Goal: Information Seeking & Learning: Learn about a topic

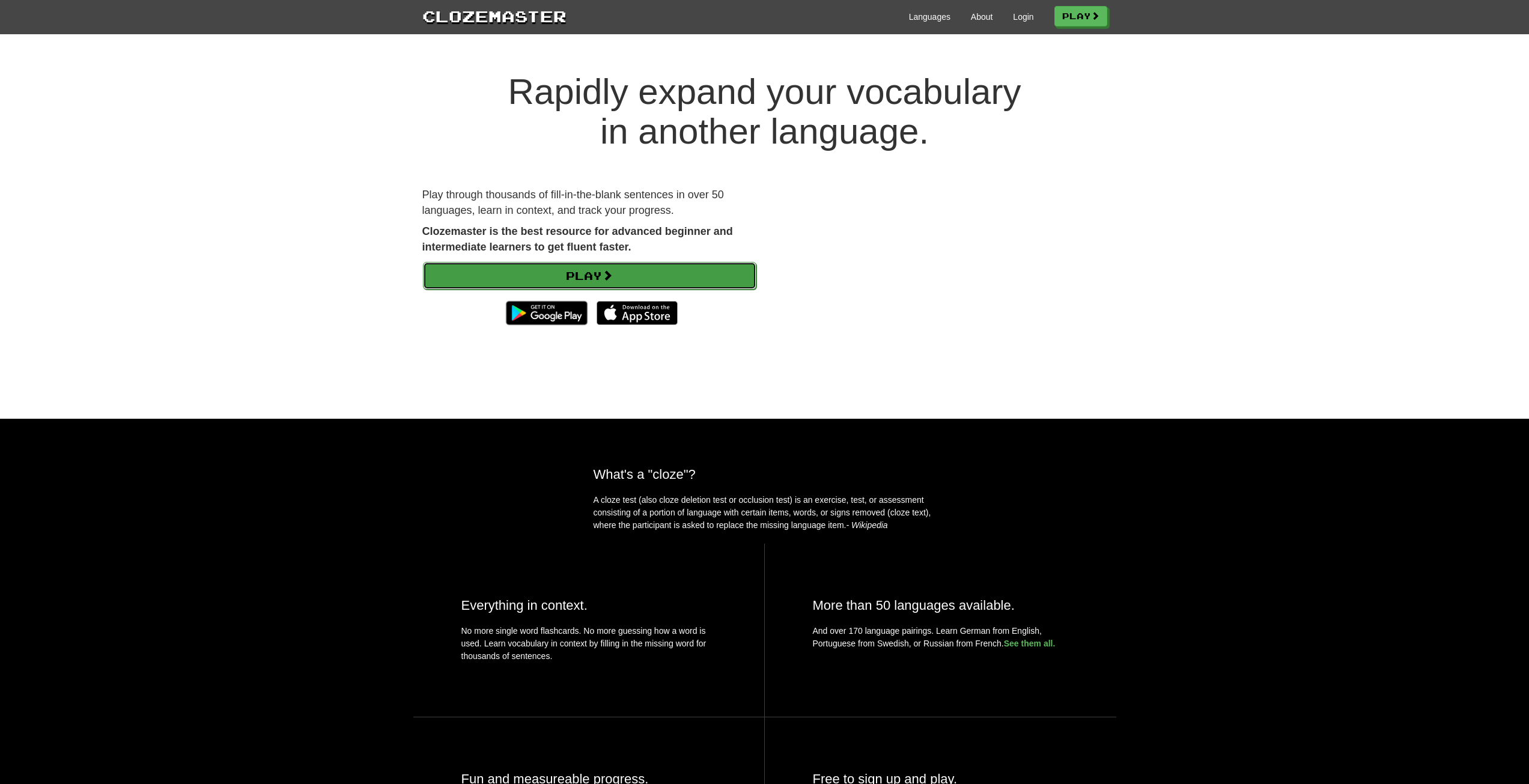
click at [563, 281] on link "Play" at bounding box center [590, 276] width 334 height 28
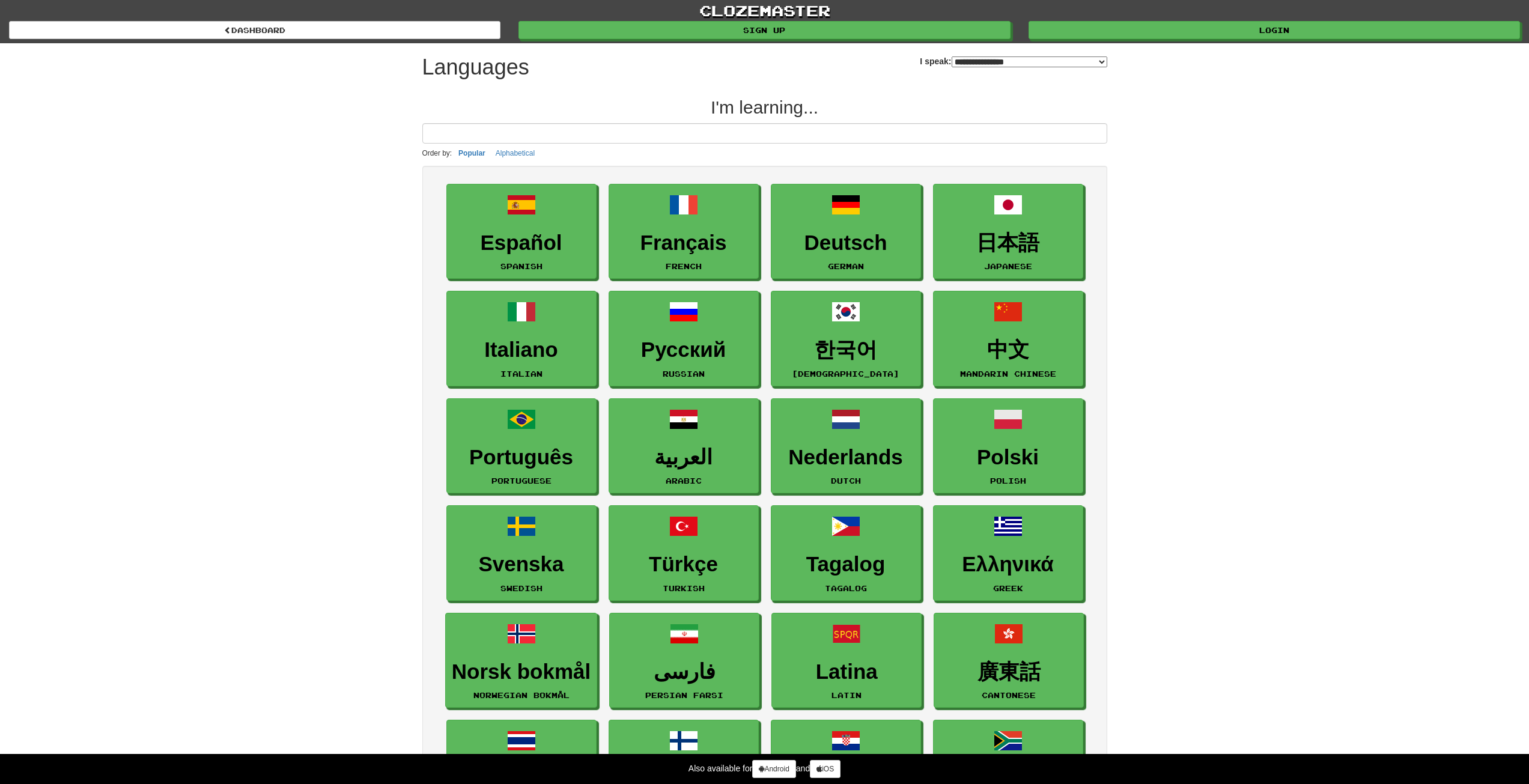
select select "*******"
click at [832, 309] on span at bounding box center [847, 312] width 29 height 29
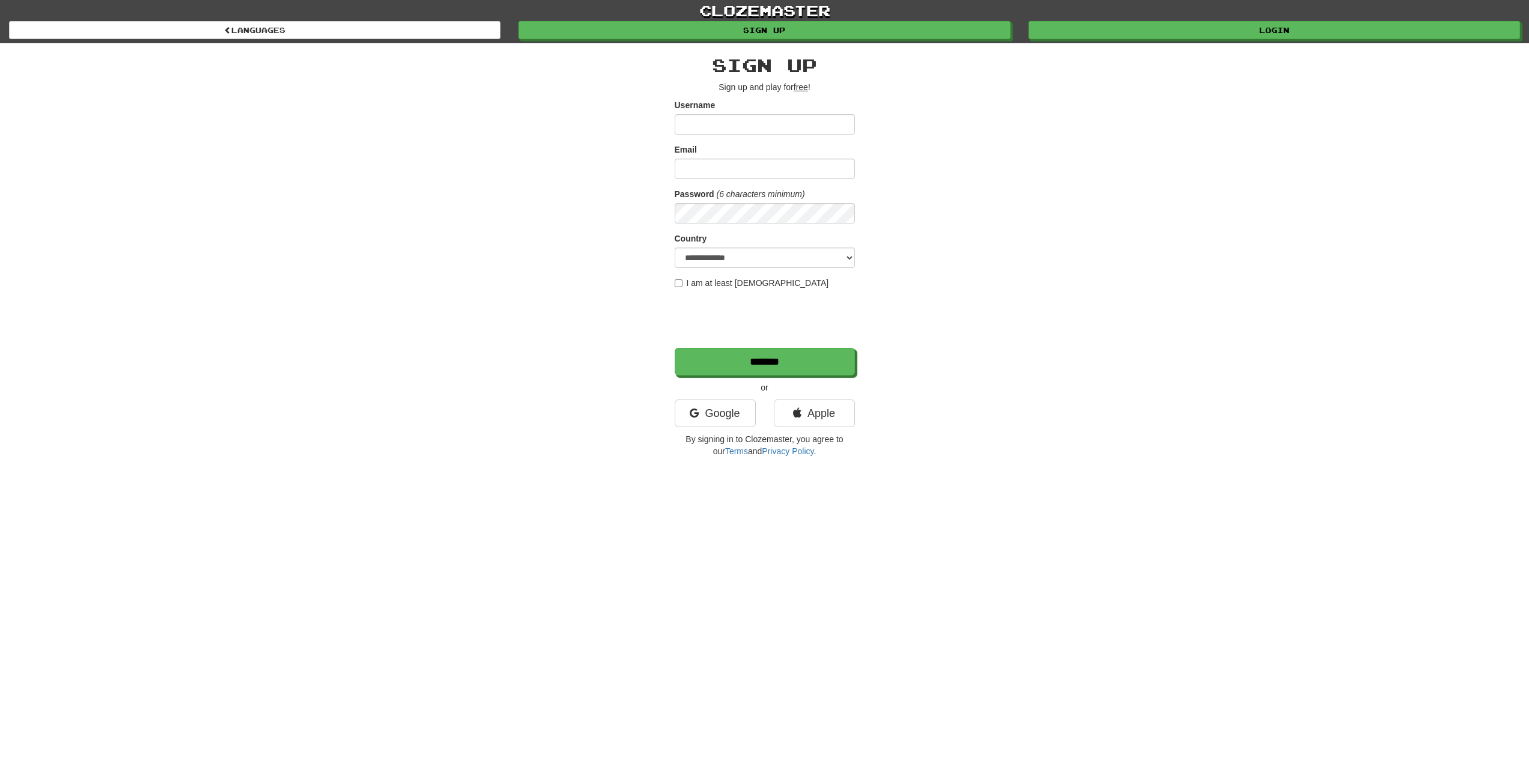
click at [678, 279] on label "I am at least 16 years old" at bounding box center [752, 283] width 155 height 12
click at [725, 409] on link "Google" at bounding box center [715, 413] width 81 height 28
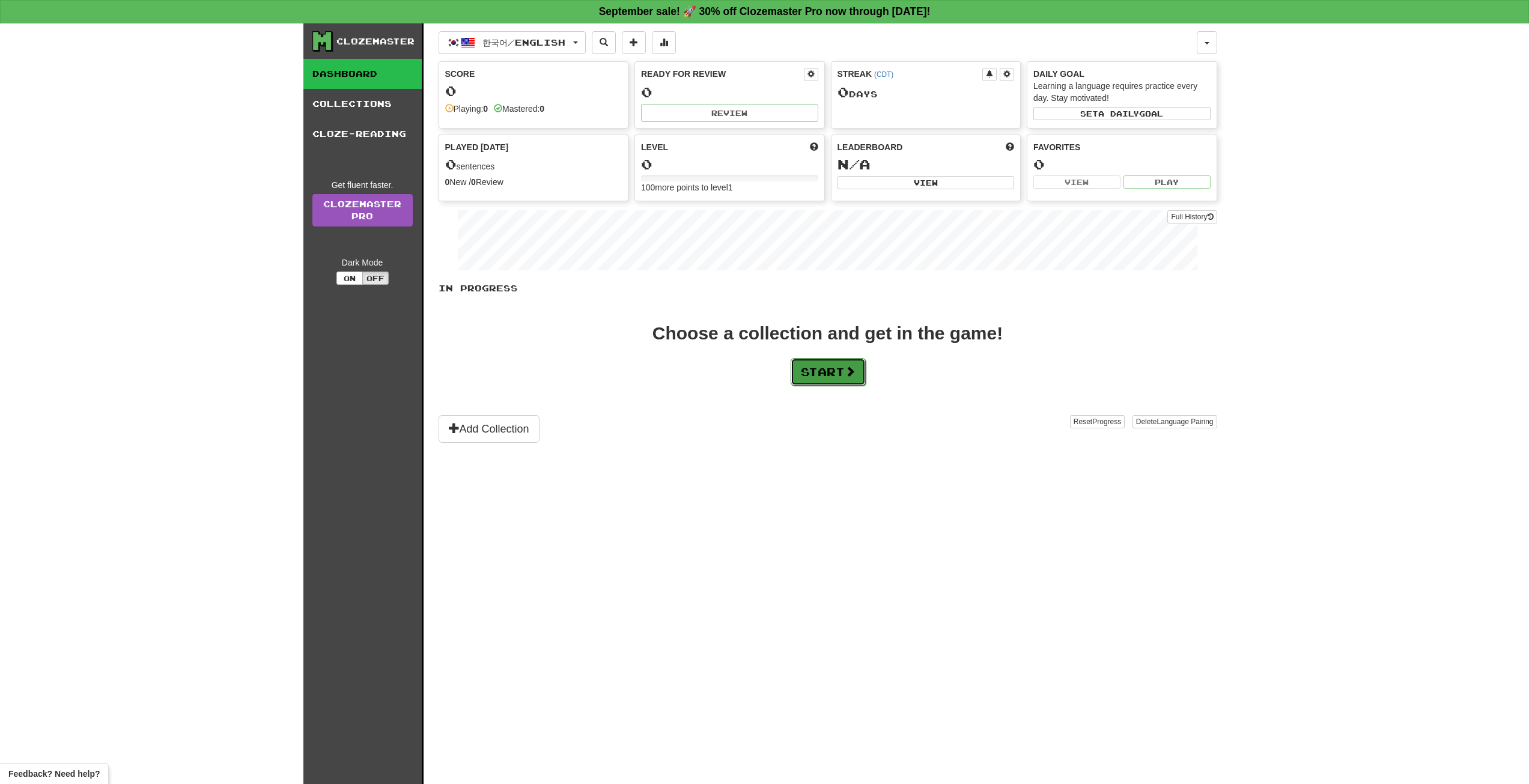
click at [808, 375] on button "Start" at bounding box center [828, 372] width 75 height 28
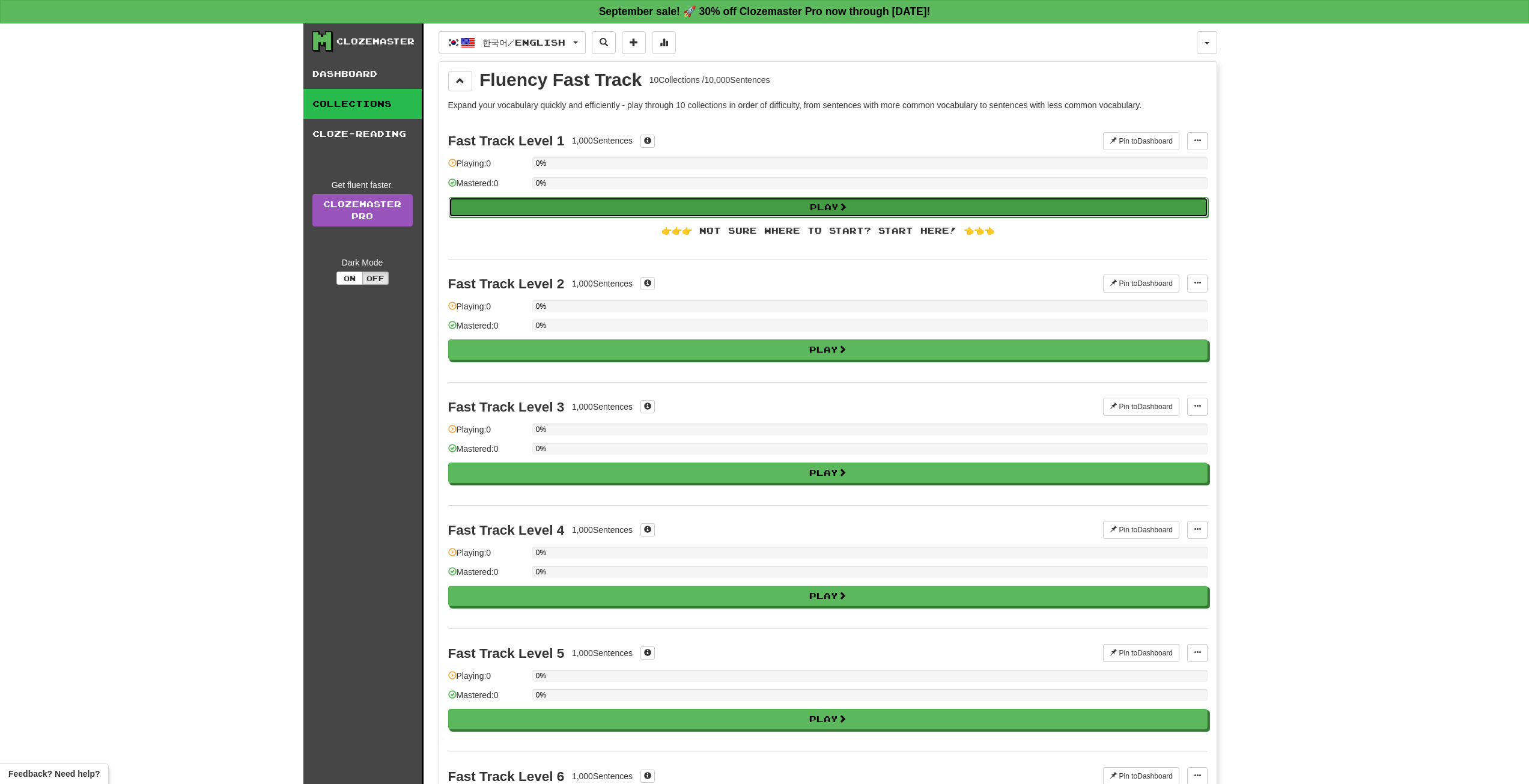
click at [838, 210] on button "Play" at bounding box center [829, 207] width 759 height 21
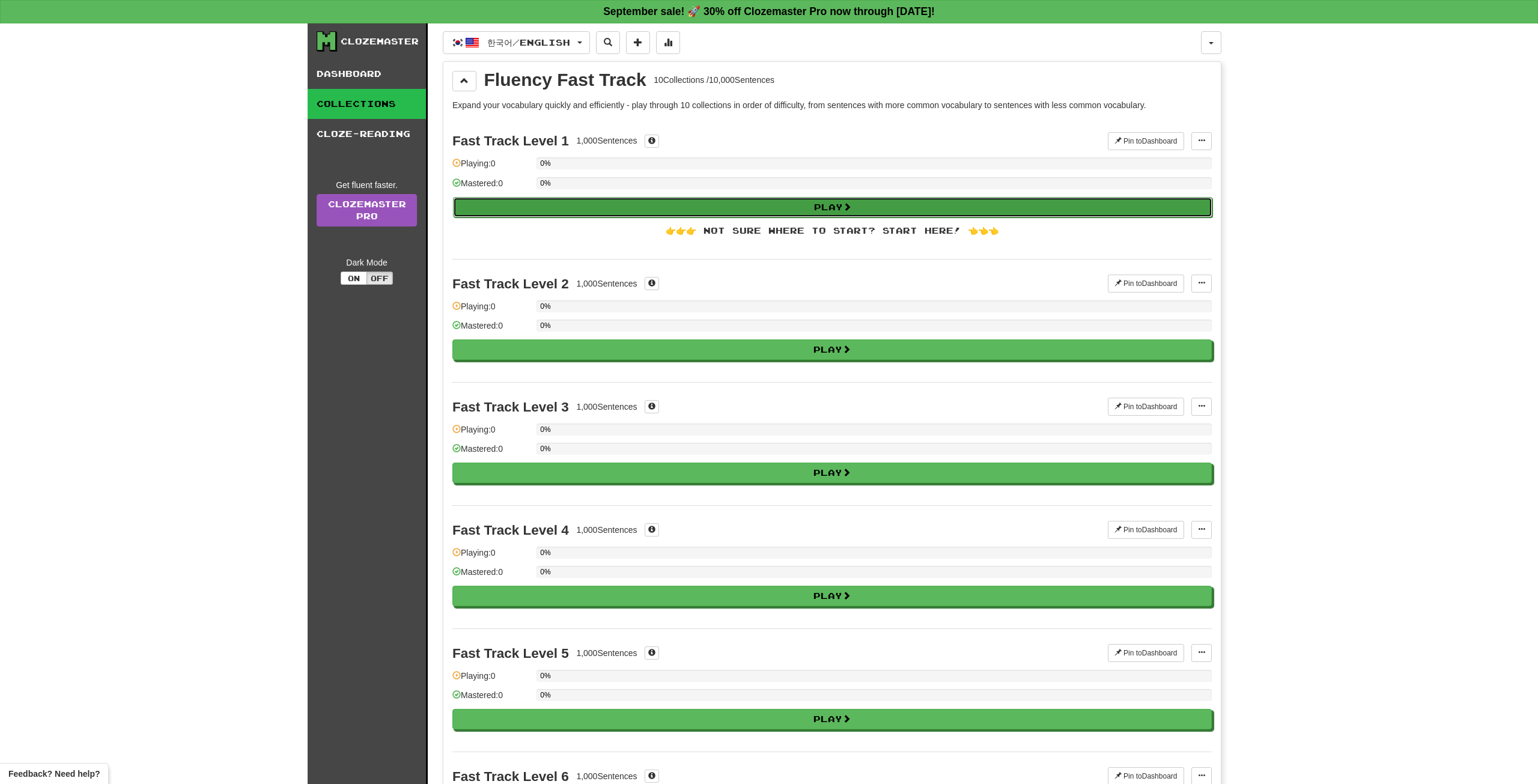
select select "**"
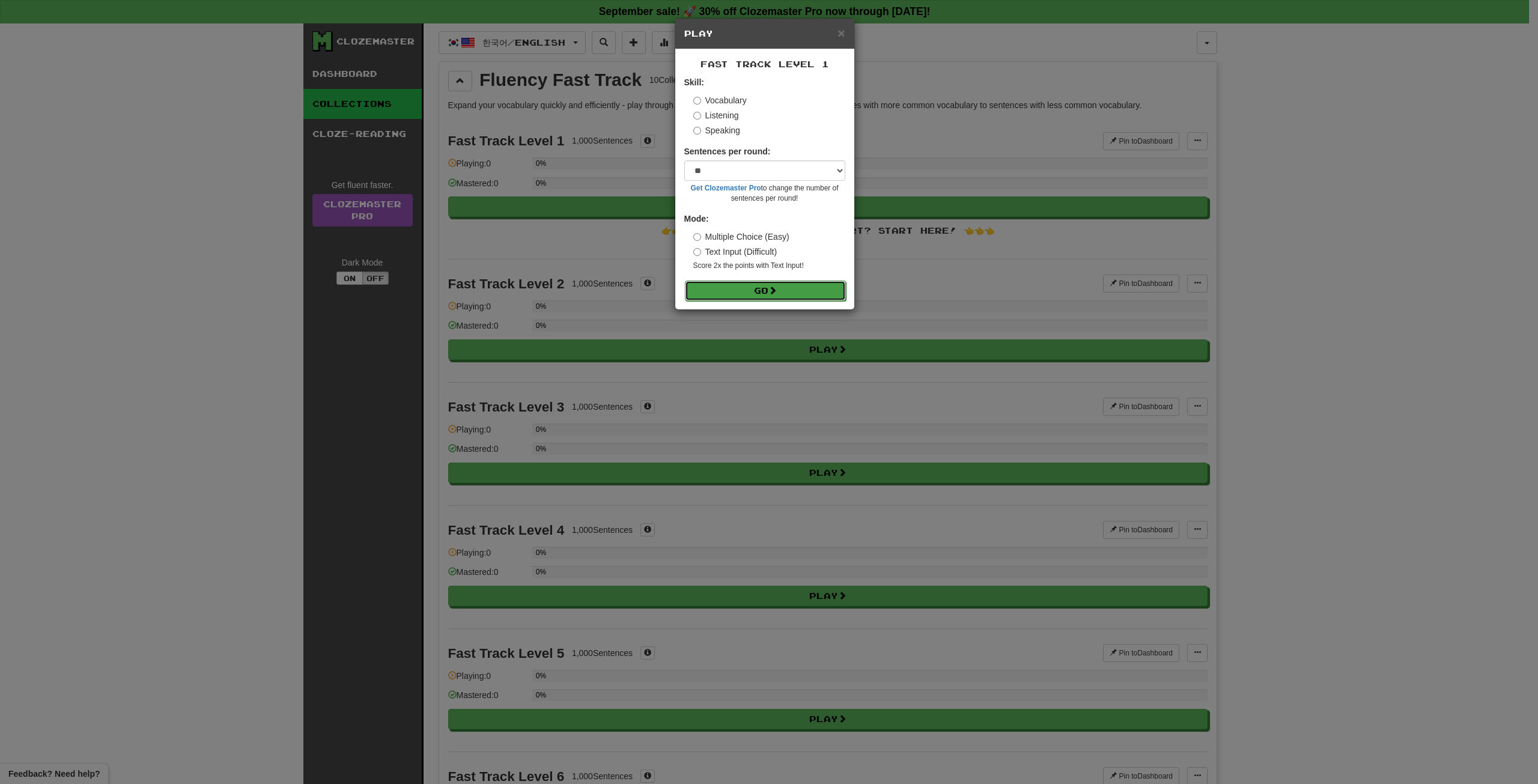
click at [762, 289] on button "Go" at bounding box center [765, 291] width 161 height 21
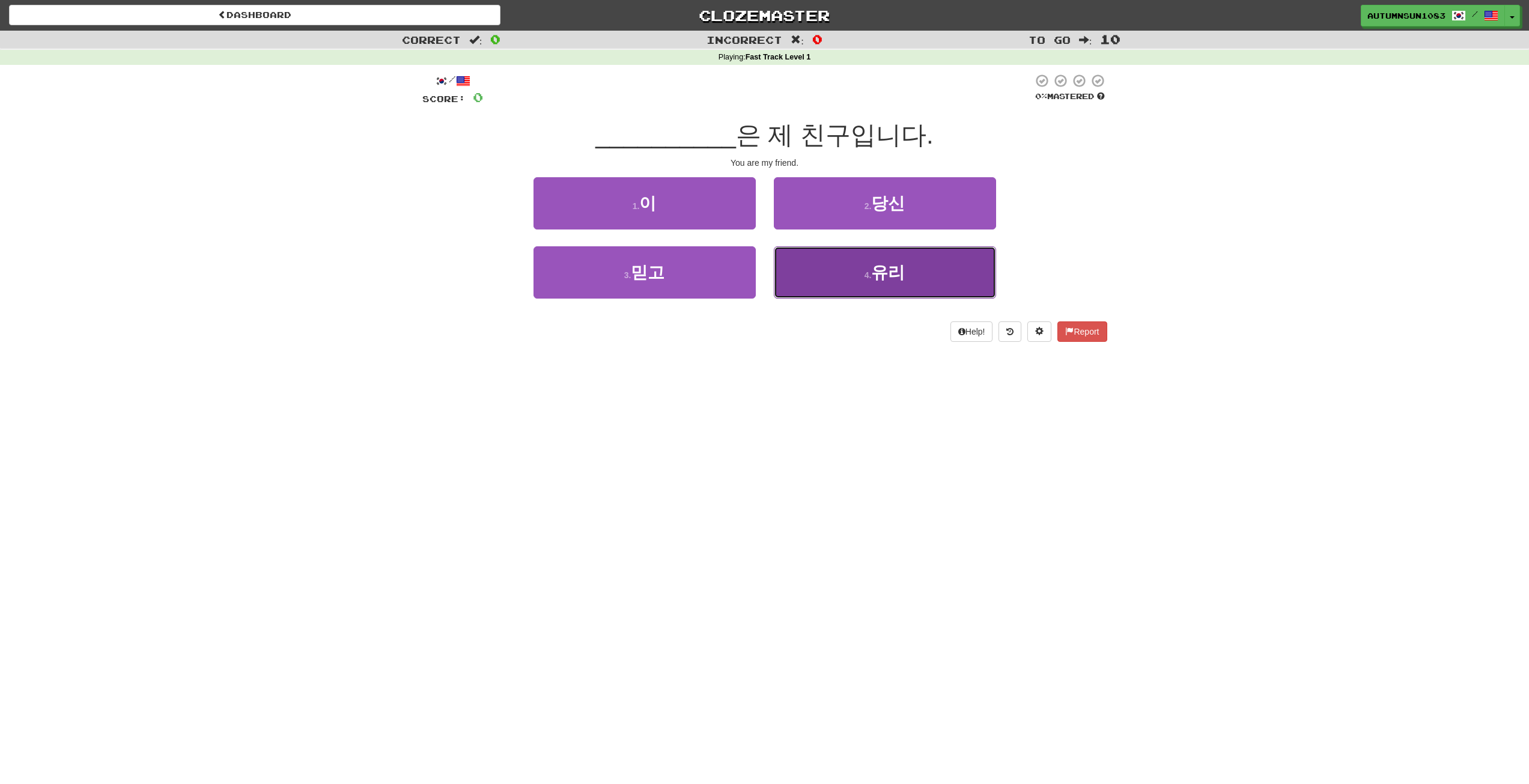
click at [929, 258] on button "4 . 유리" at bounding box center [885, 272] width 222 height 52
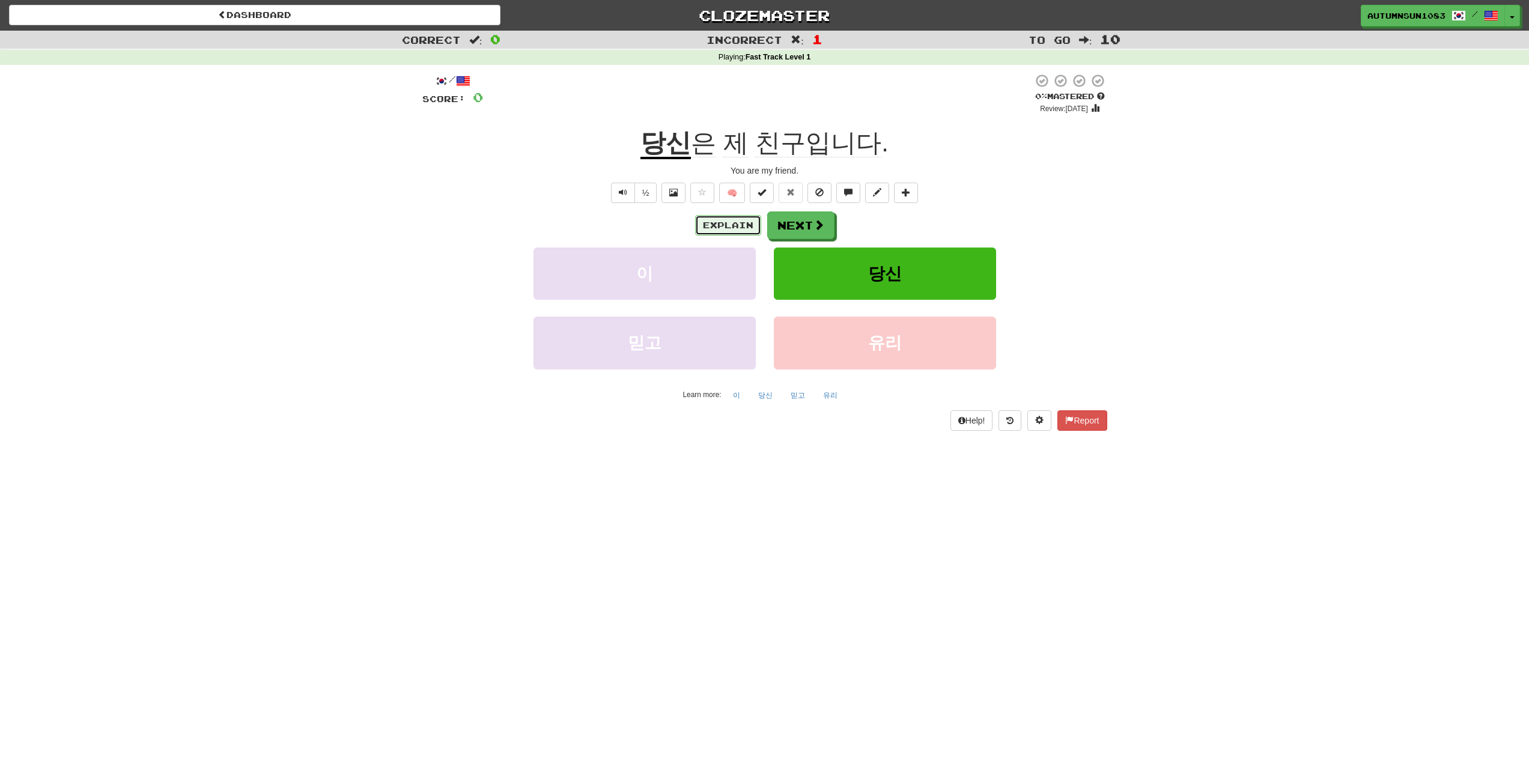
click at [716, 222] on button "Explain" at bounding box center [728, 225] width 66 height 21
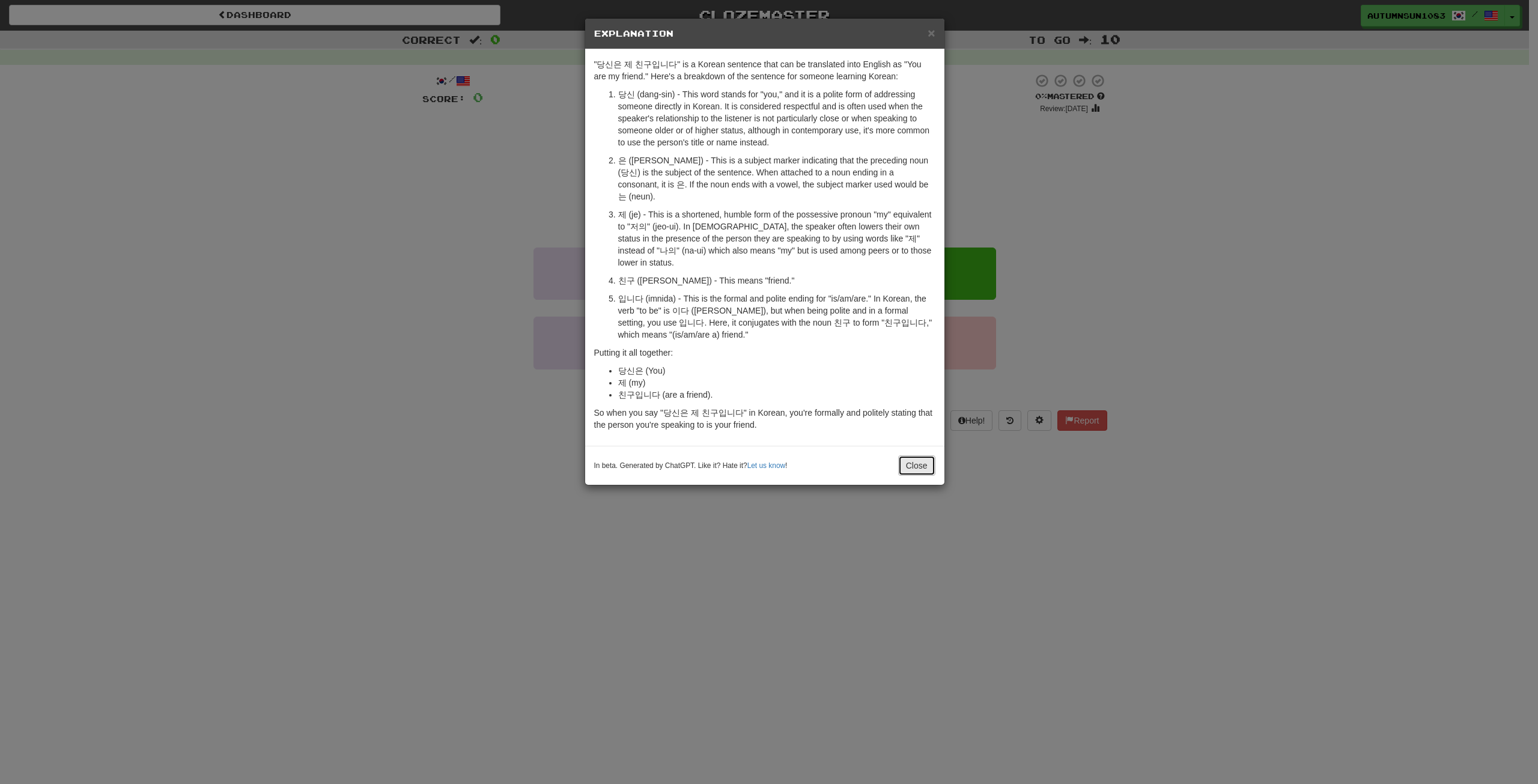
click at [922, 455] on button "Close" at bounding box center [916, 465] width 37 height 21
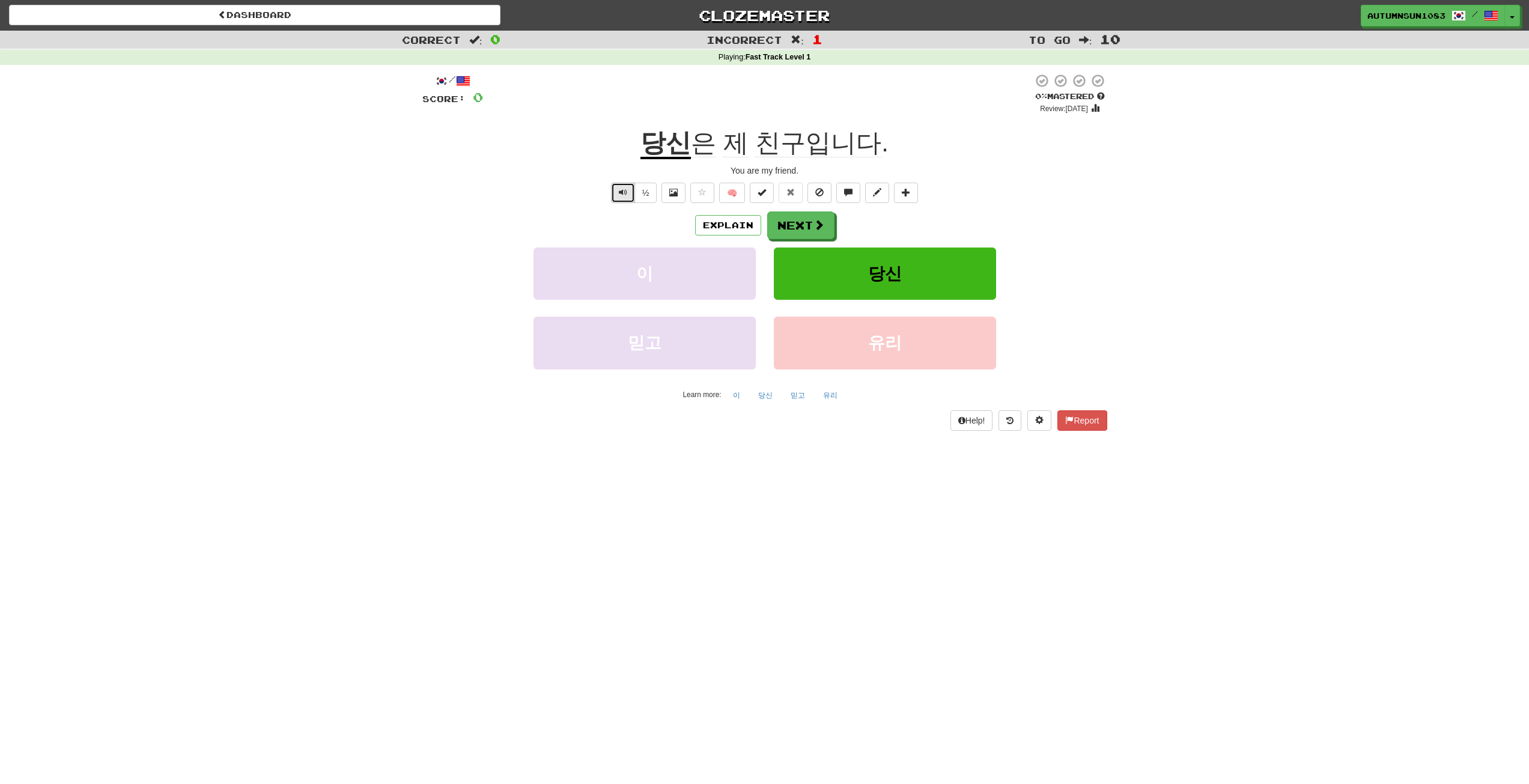
click at [621, 200] on button "Text-to-speech controls" at bounding box center [623, 193] width 24 height 21
click at [327, 21] on link "Dashboard" at bounding box center [255, 15] width 491 height 21
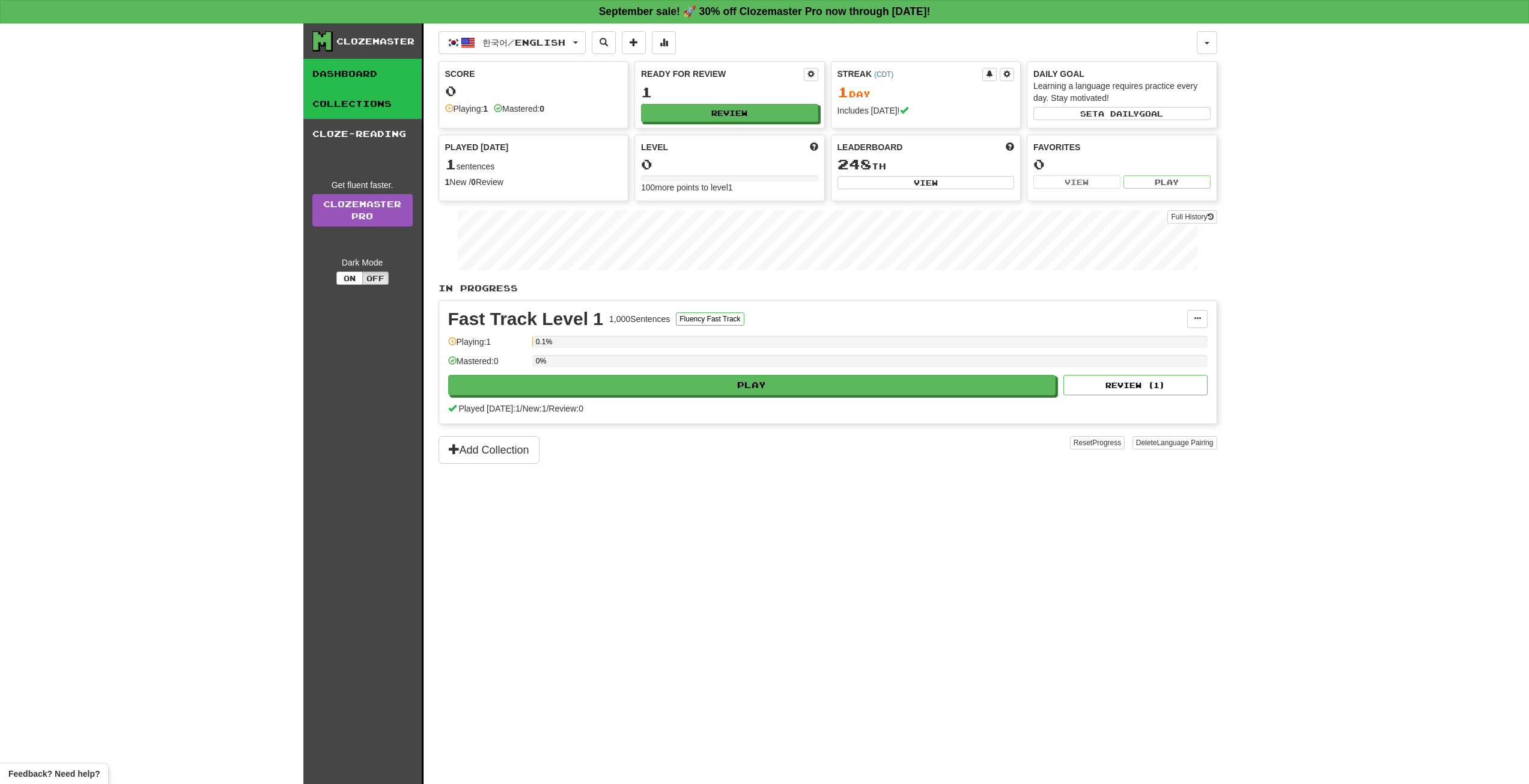
click at [347, 89] on link "Collections" at bounding box center [362, 104] width 118 height 30
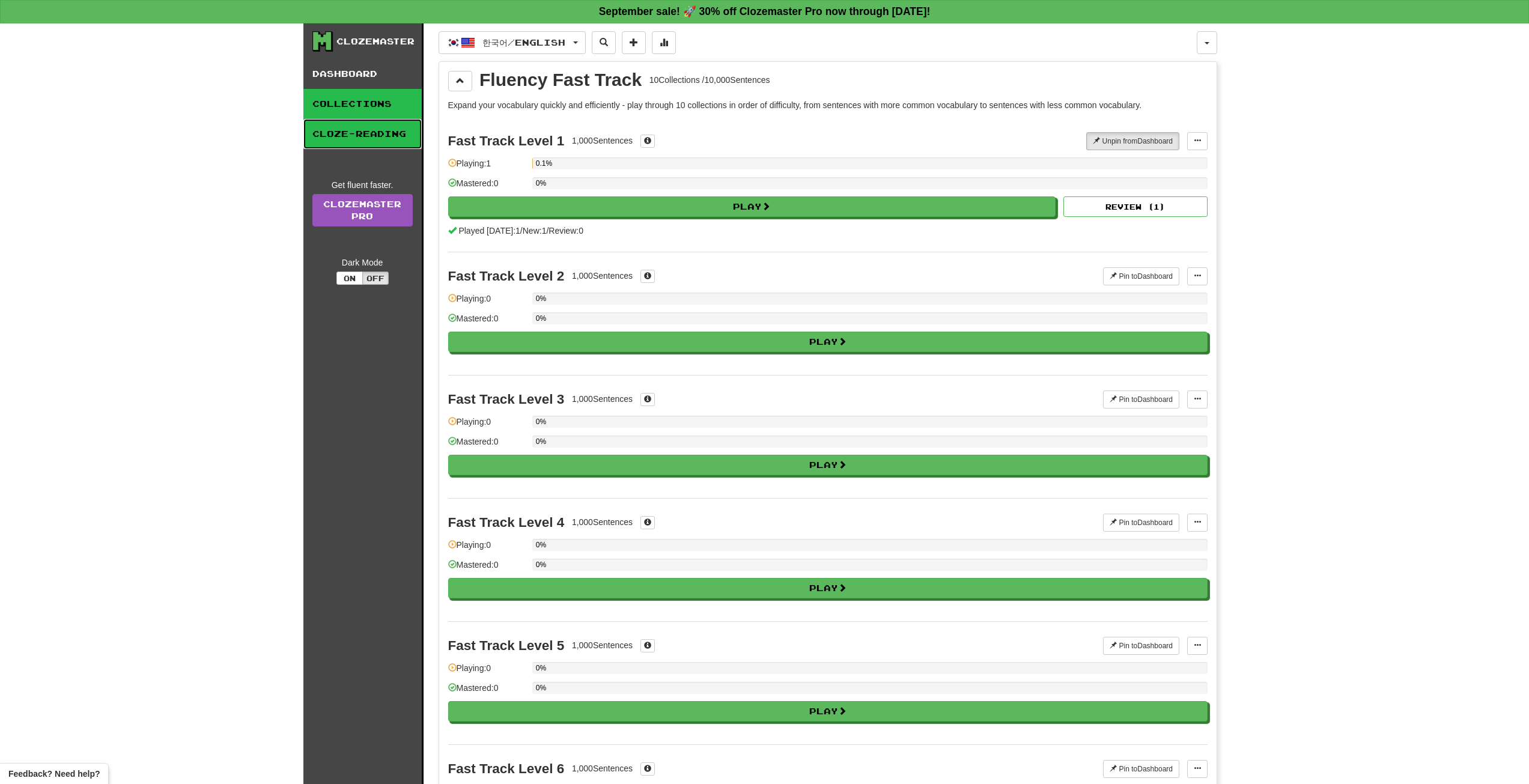
click at [351, 136] on link "Cloze-Reading" at bounding box center [362, 134] width 118 height 30
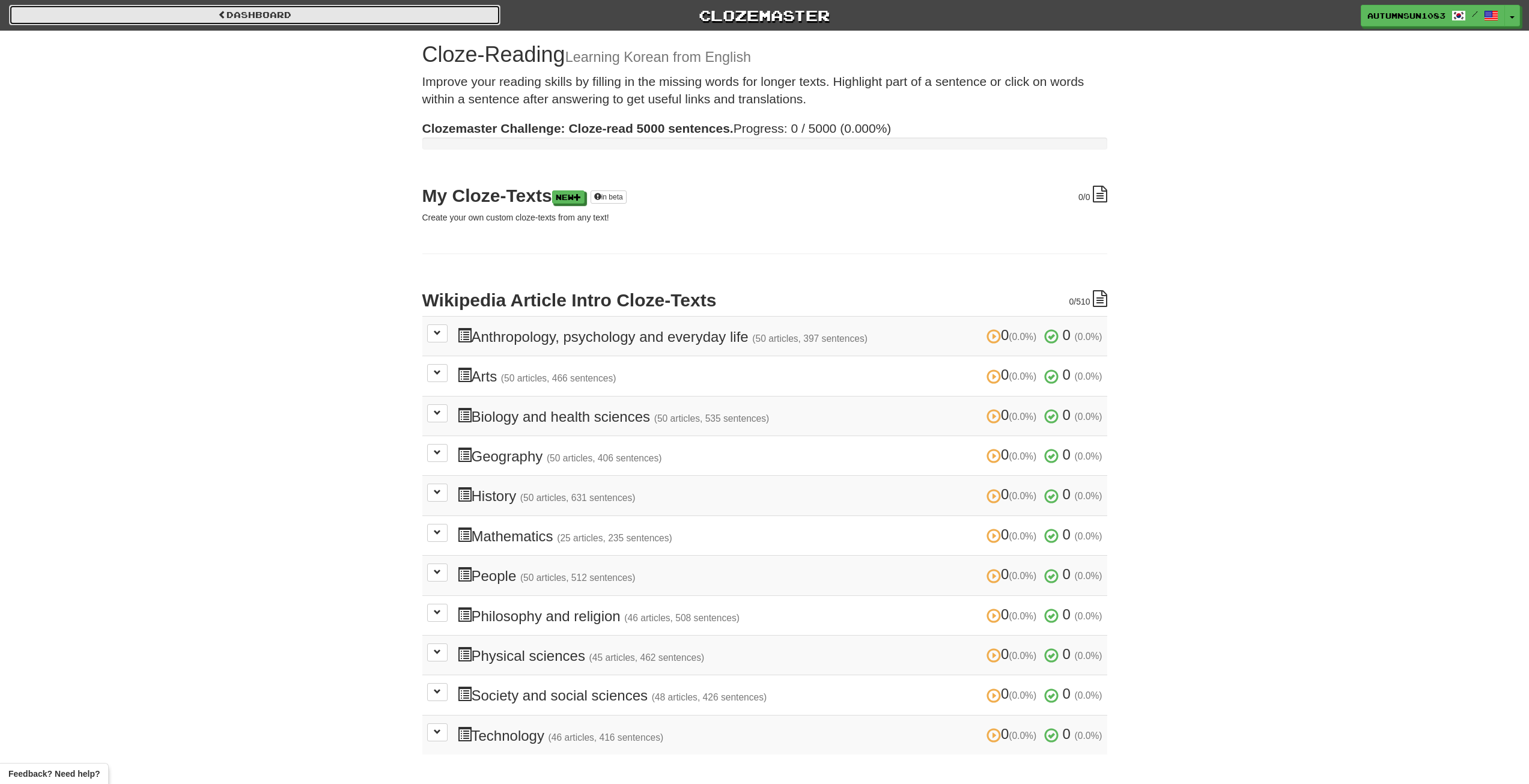
click at [269, 16] on link "Dashboard" at bounding box center [255, 15] width 491 height 21
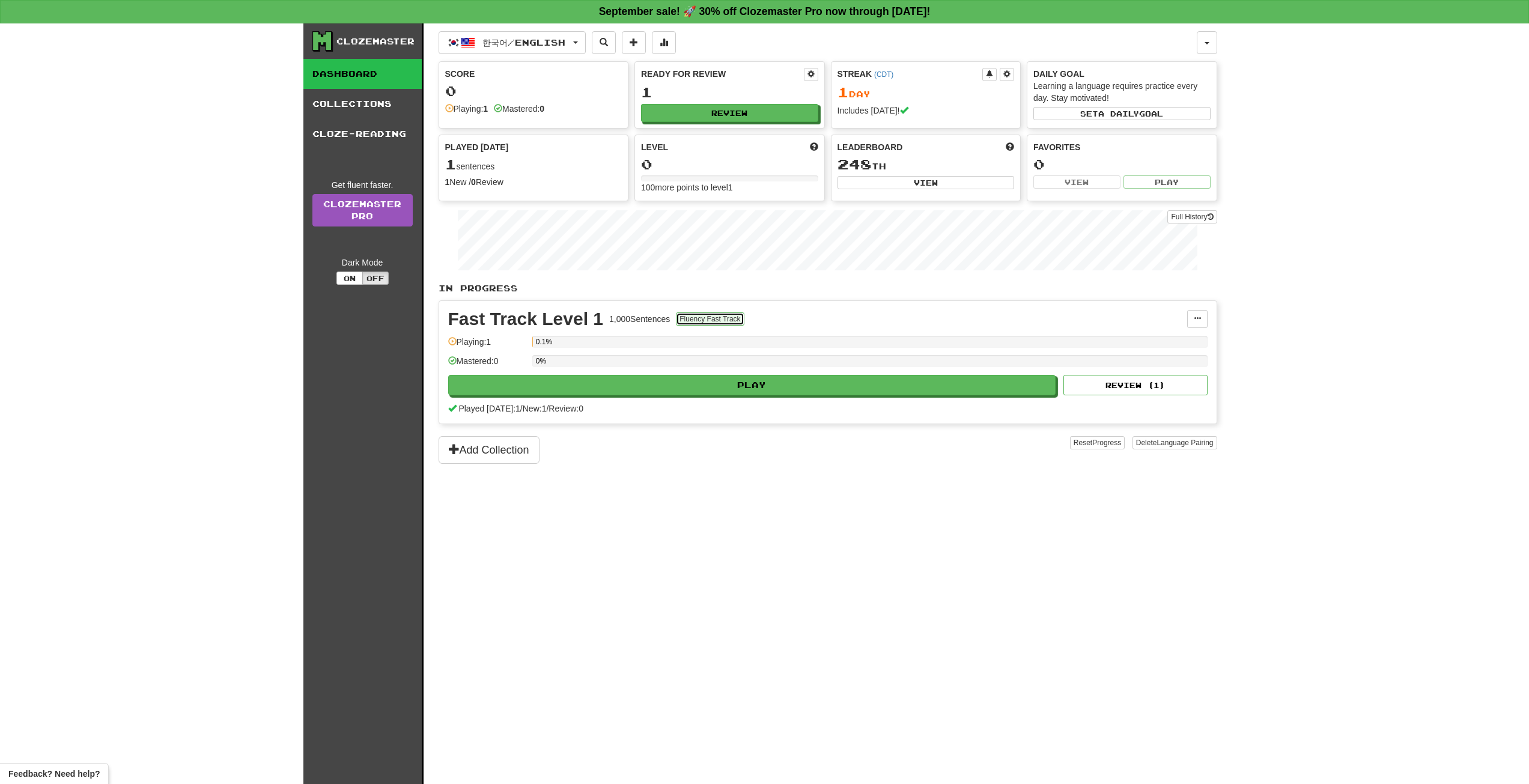
click at [723, 317] on button "Fluency Fast Track" at bounding box center [710, 319] width 68 height 13
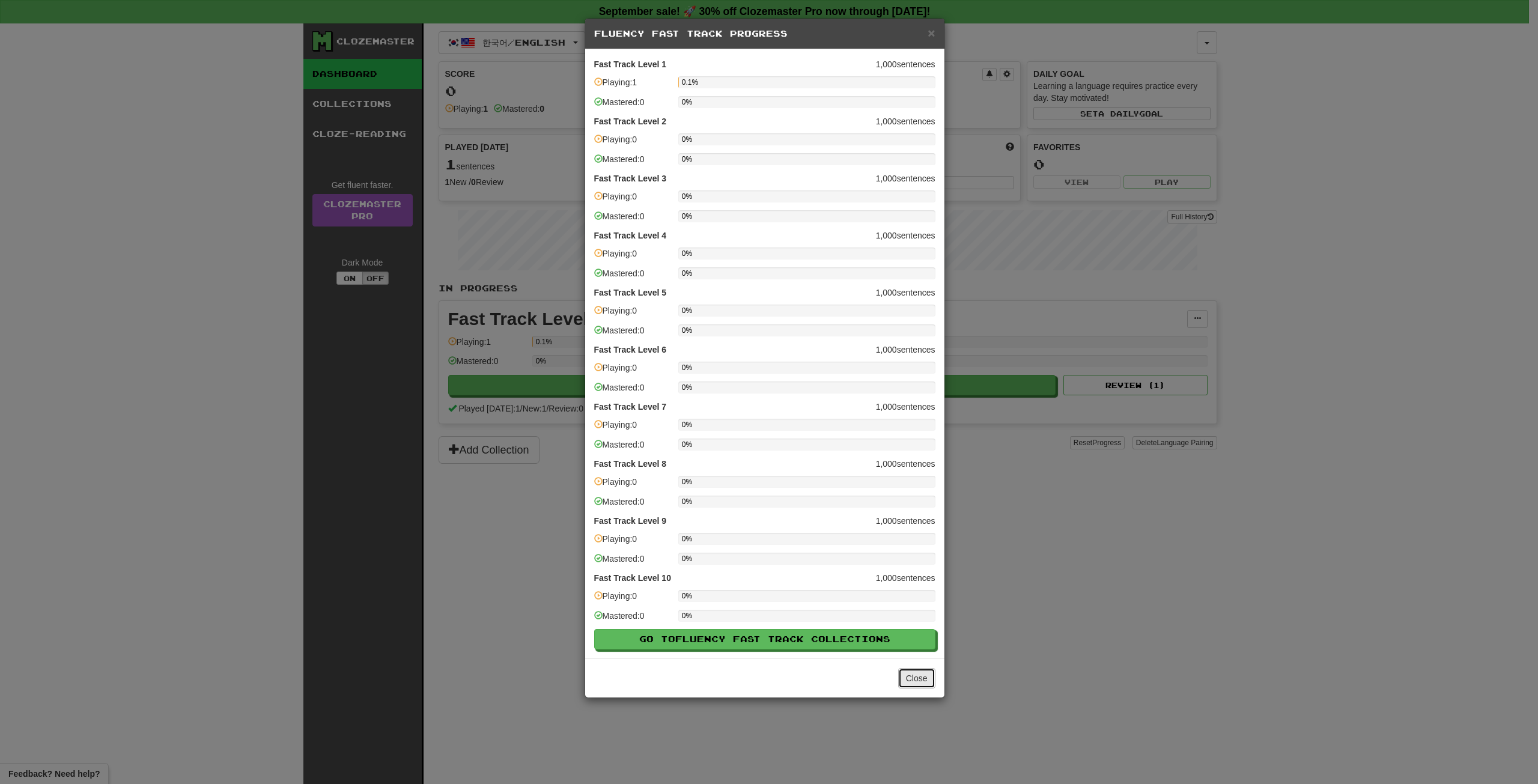
click at [920, 671] on button "Close" at bounding box center [916, 678] width 37 height 21
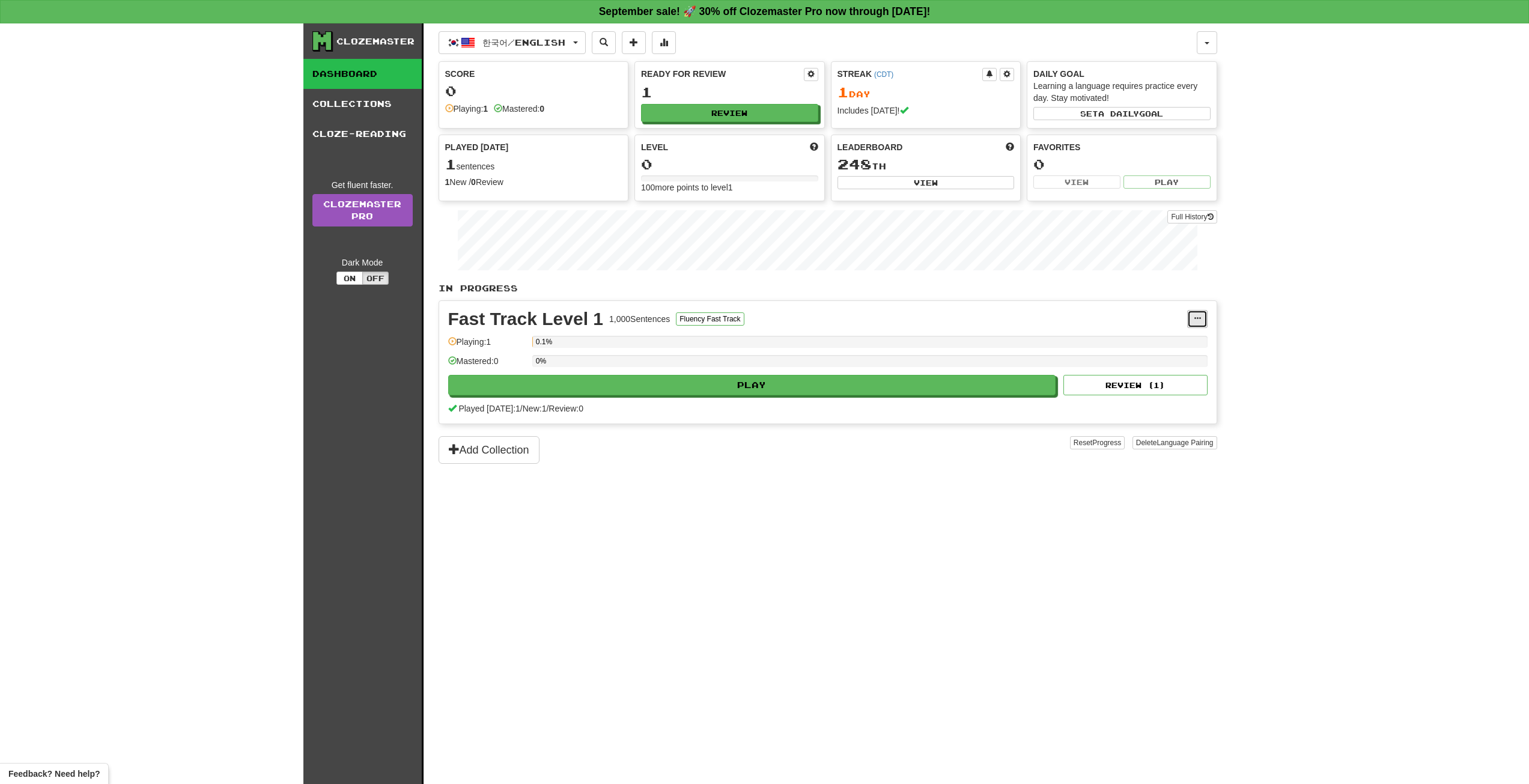
click at [1200, 319] on span at bounding box center [1197, 319] width 7 height 7
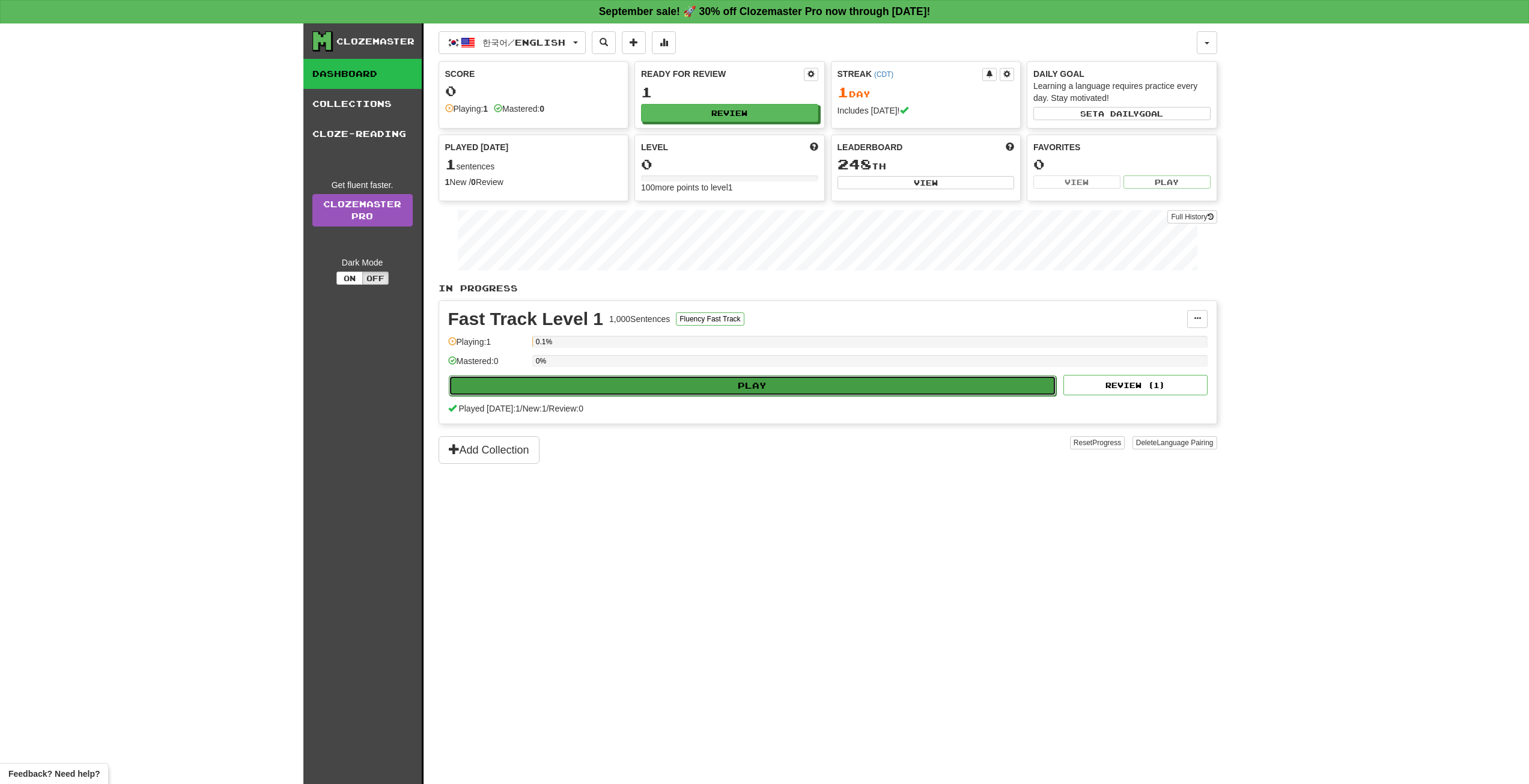
click at [710, 384] on button "Play" at bounding box center [753, 385] width 608 height 21
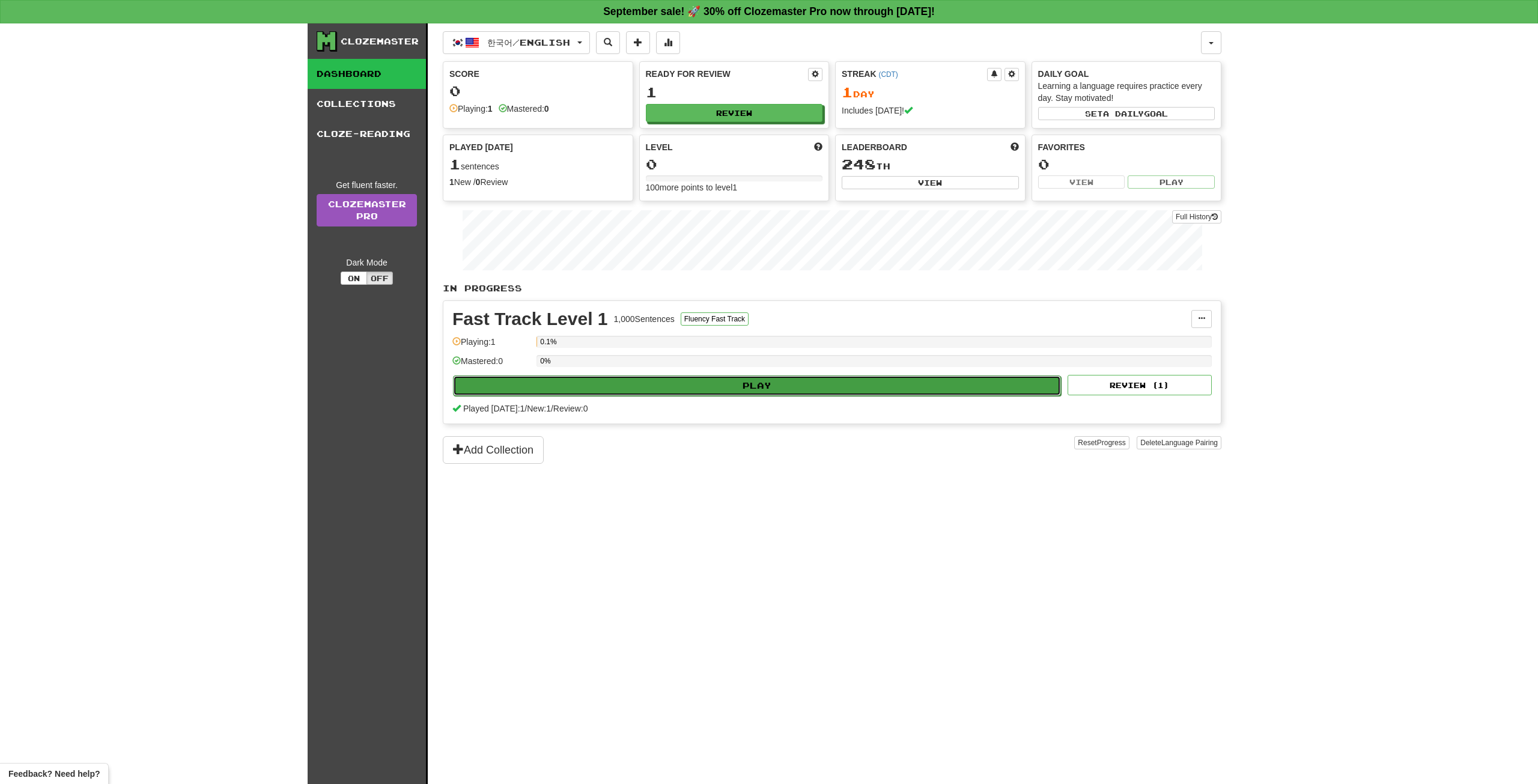
select select "**"
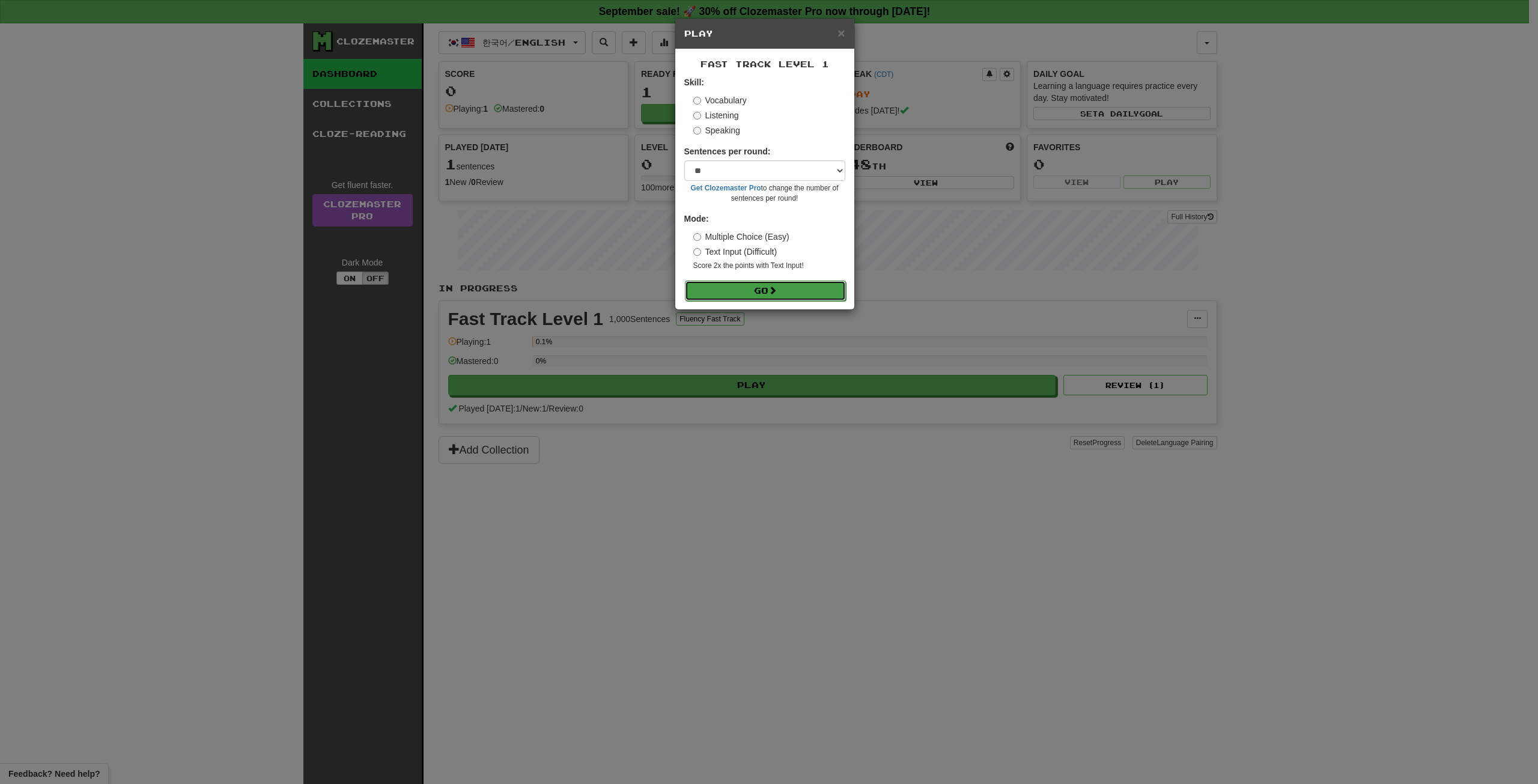
click at [750, 291] on button "Go" at bounding box center [765, 291] width 161 height 21
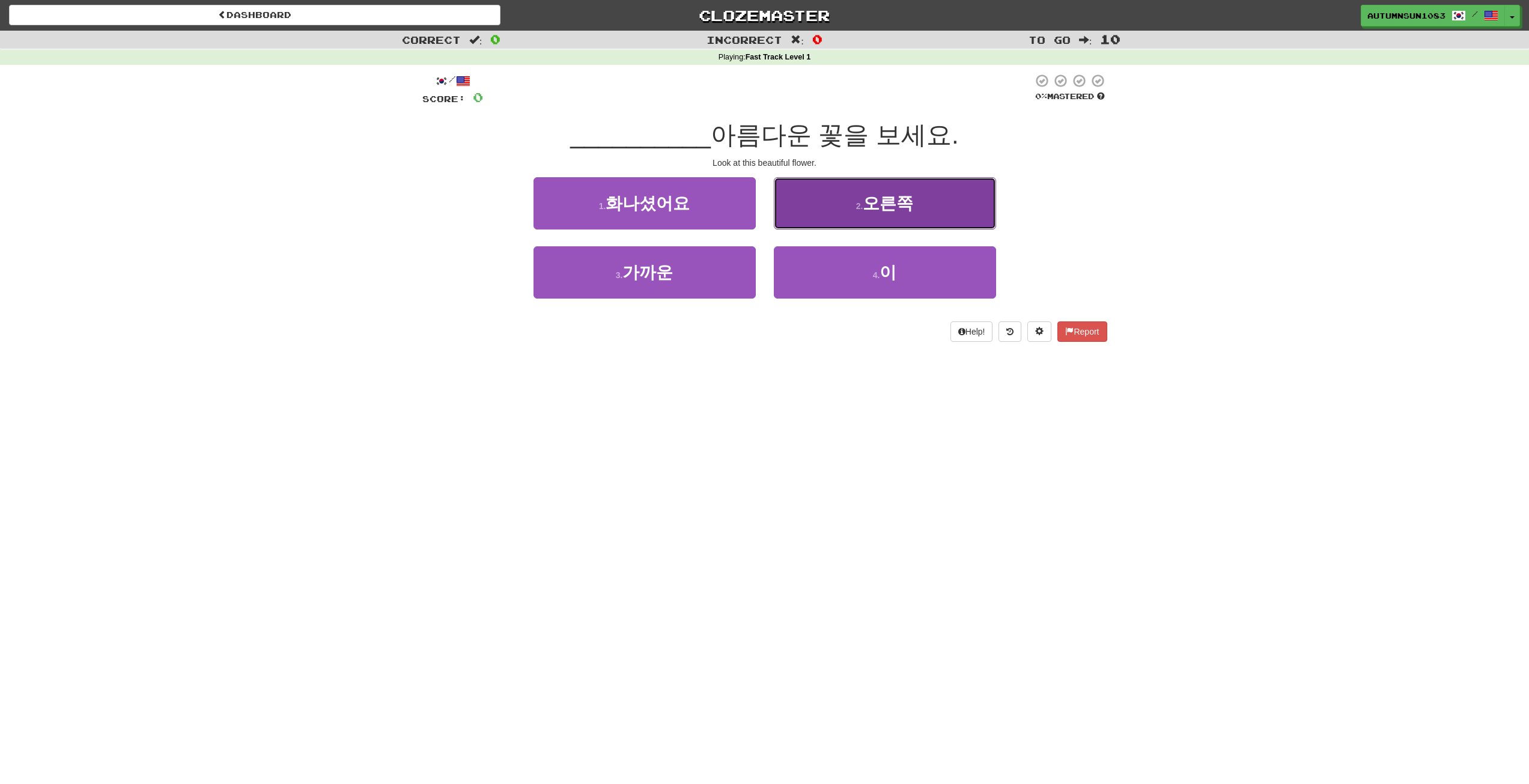
click at [861, 205] on small "2 ." at bounding box center [860, 205] width 7 height 9
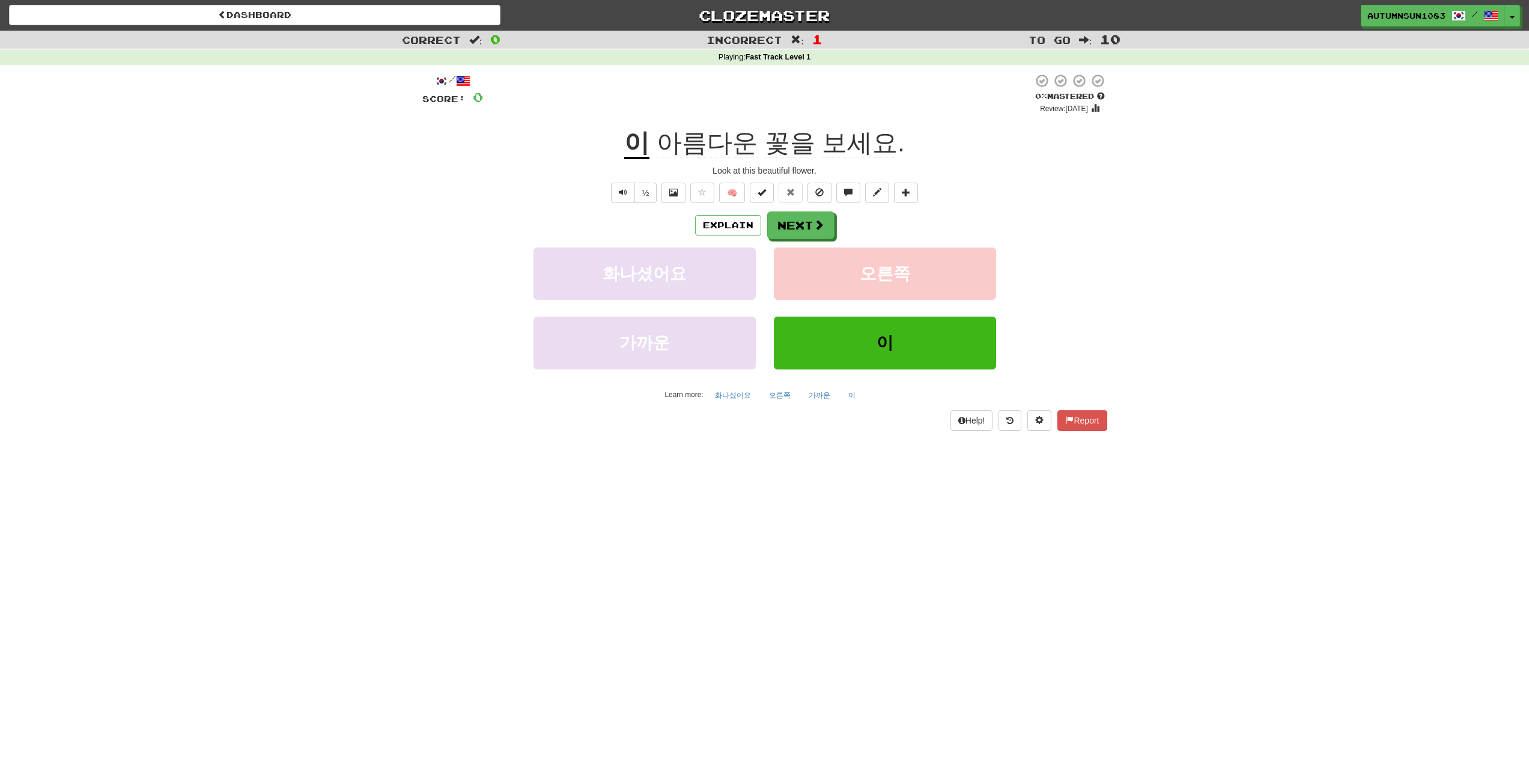
click at [635, 147] on u "이" at bounding box center [637, 144] width 25 height 31
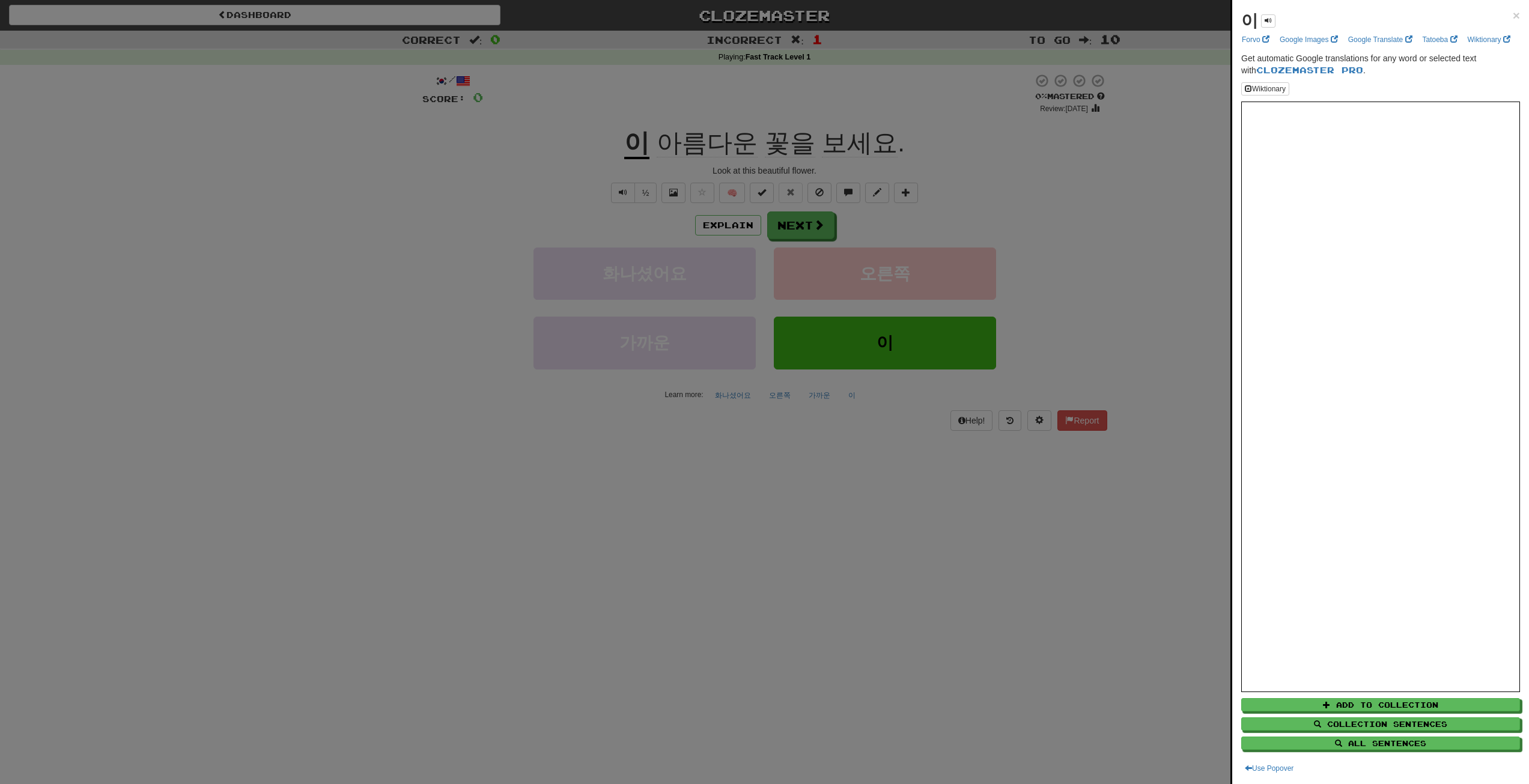
click at [1196, 271] on div at bounding box center [764, 392] width 1529 height 784
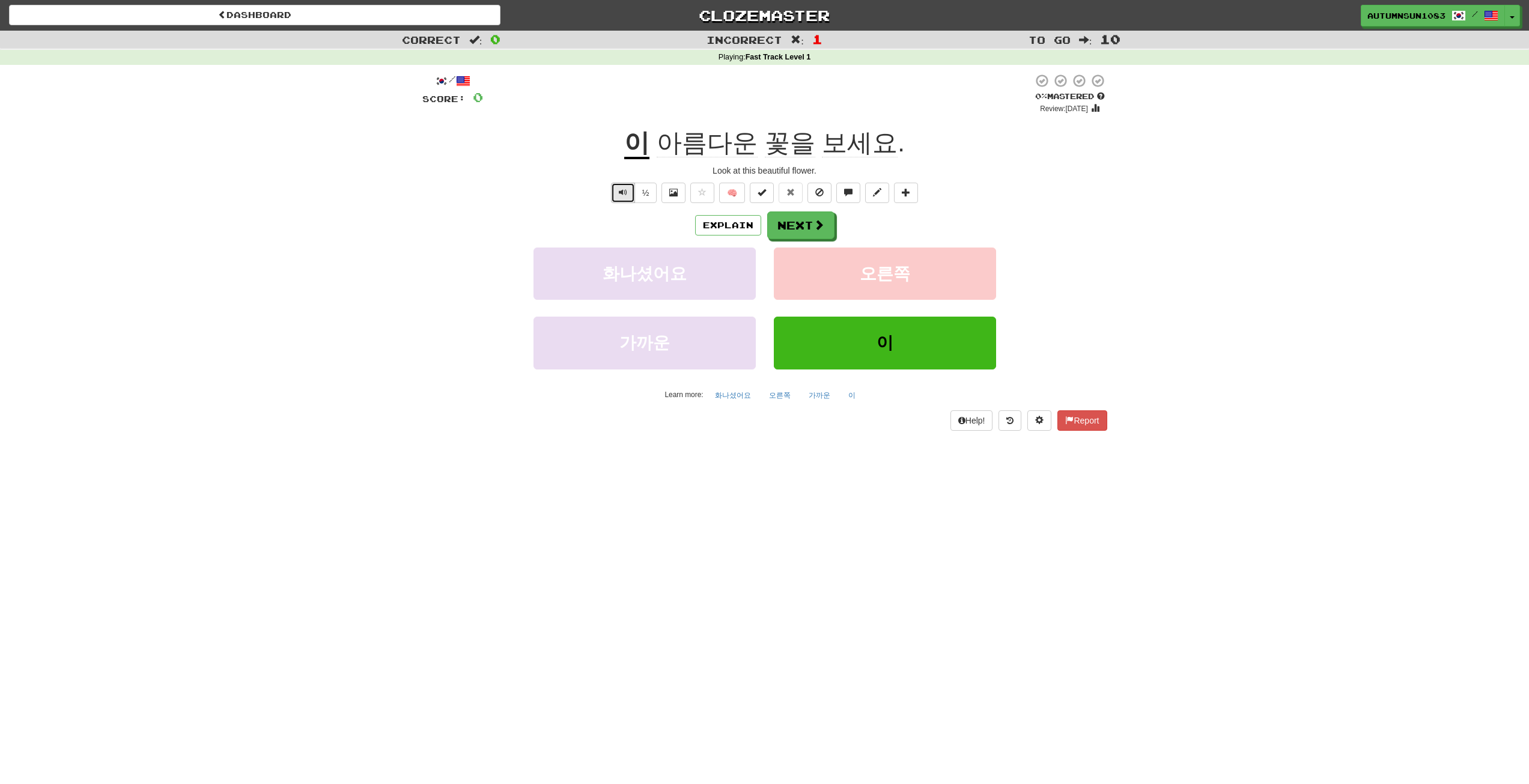
click at [629, 197] on button "Text-to-speech controls" at bounding box center [623, 193] width 24 height 21
click at [627, 196] on button "Text-to-speech controls" at bounding box center [623, 193] width 24 height 21
click at [733, 222] on button "Explain" at bounding box center [728, 225] width 66 height 21
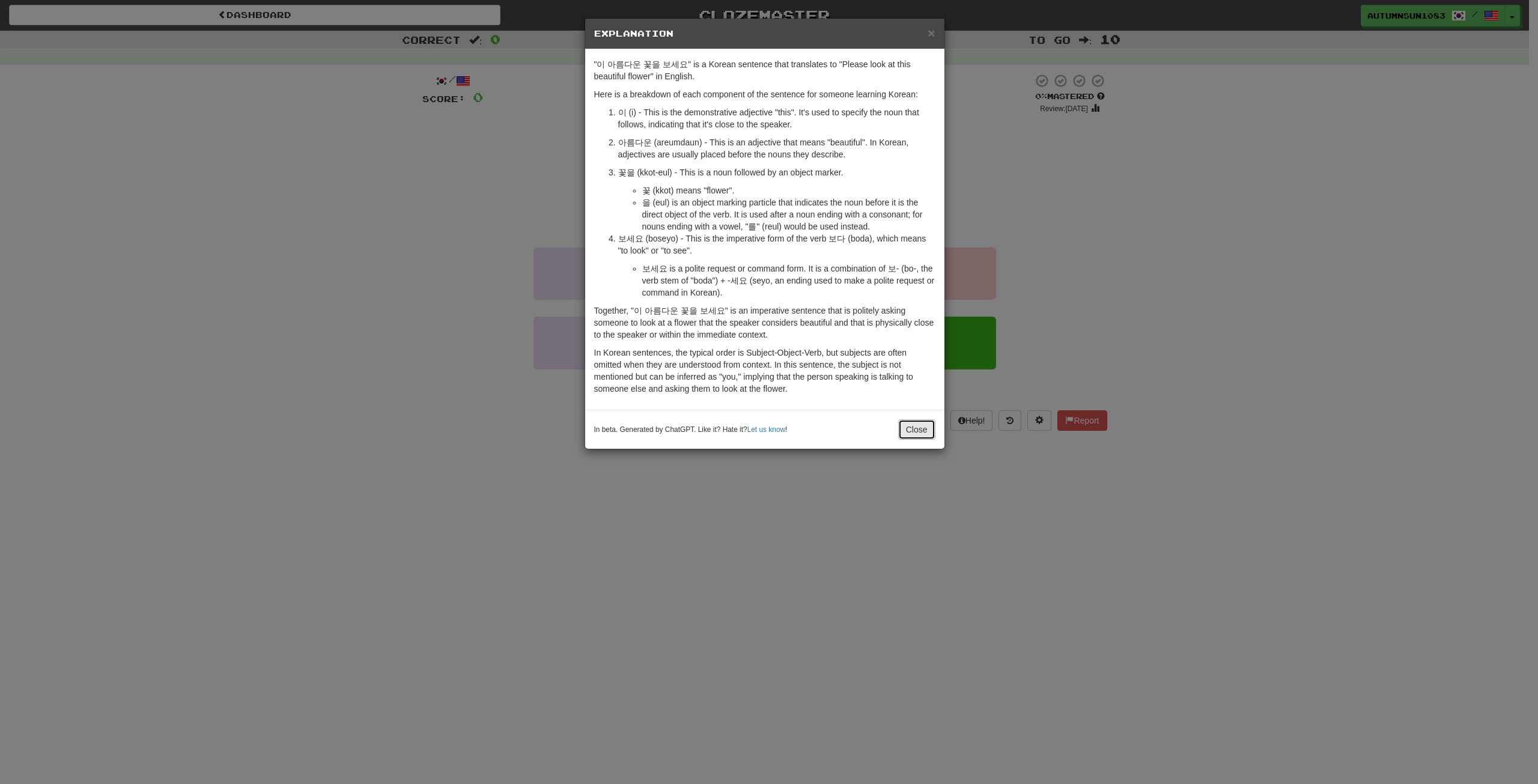
click at [916, 436] on button "Close" at bounding box center [916, 430] width 37 height 21
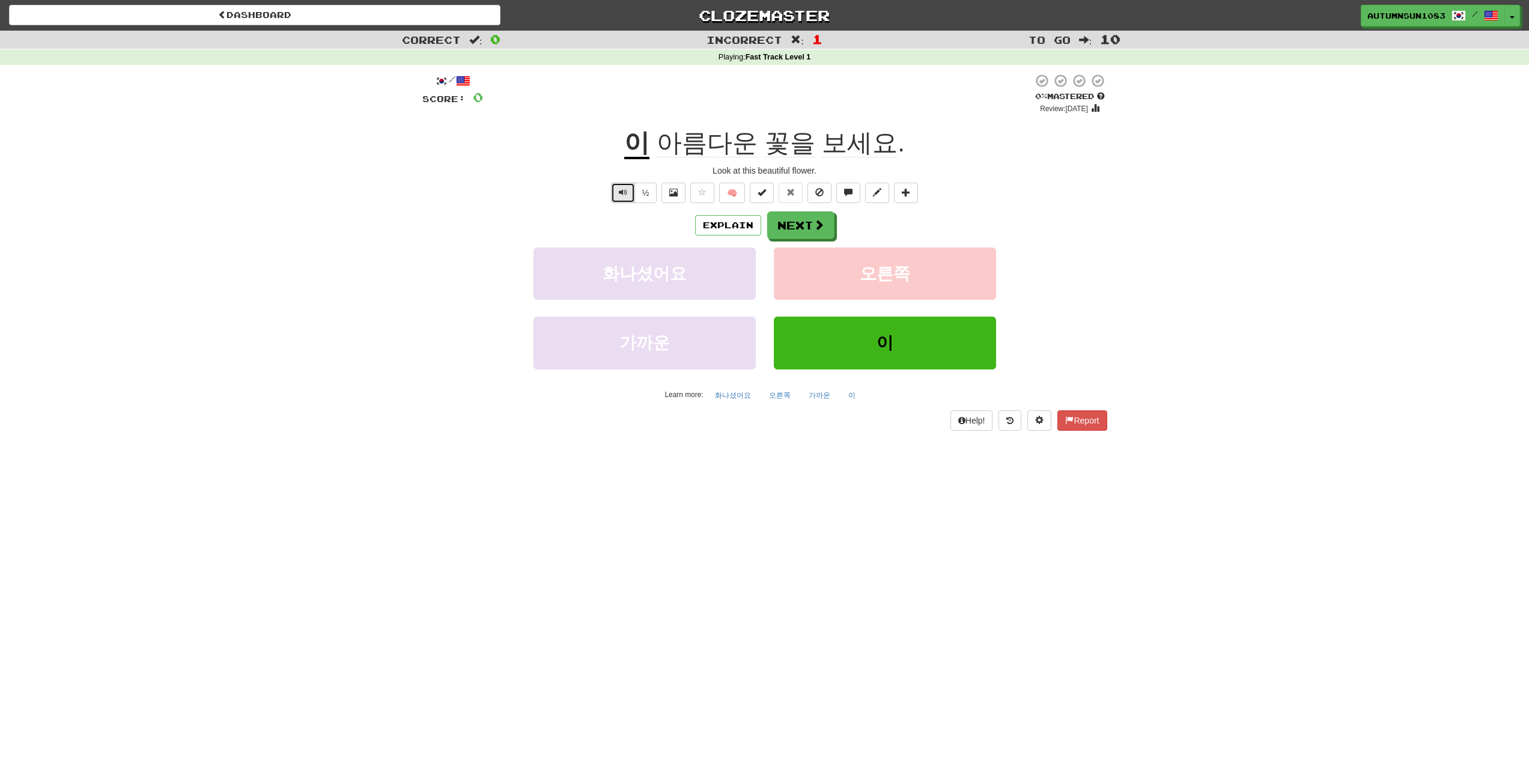
click at [621, 195] on span "Text-to-speech controls" at bounding box center [623, 193] width 9 height 9
click at [810, 221] on button "Next" at bounding box center [801, 226] width 67 height 28
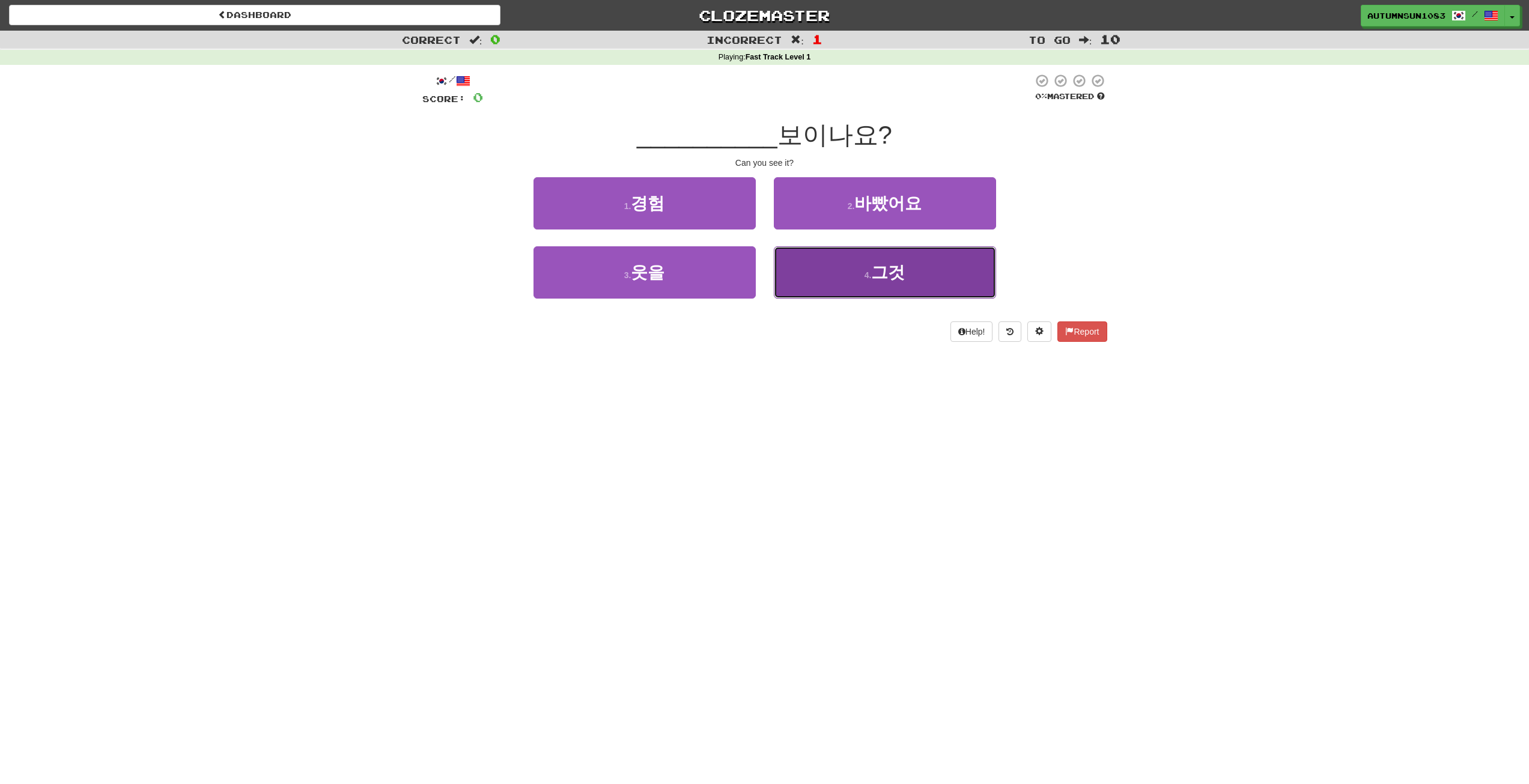
click at [859, 274] on button "4 . 그것" at bounding box center [885, 272] width 222 height 52
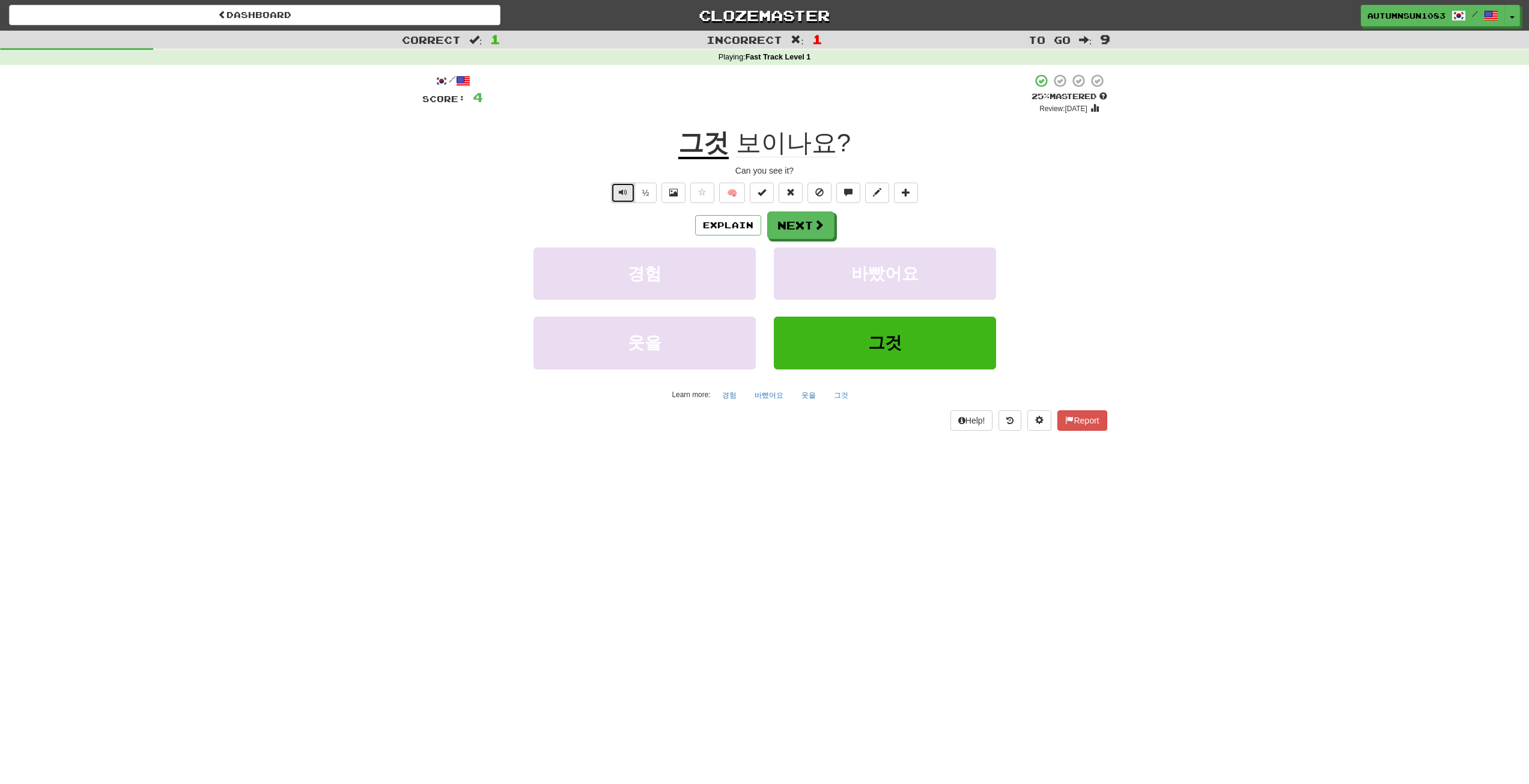
click at [618, 197] on button "Text-to-speech controls" at bounding box center [623, 193] width 24 height 21
click at [741, 223] on button "Explain" at bounding box center [728, 225] width 66 height 21
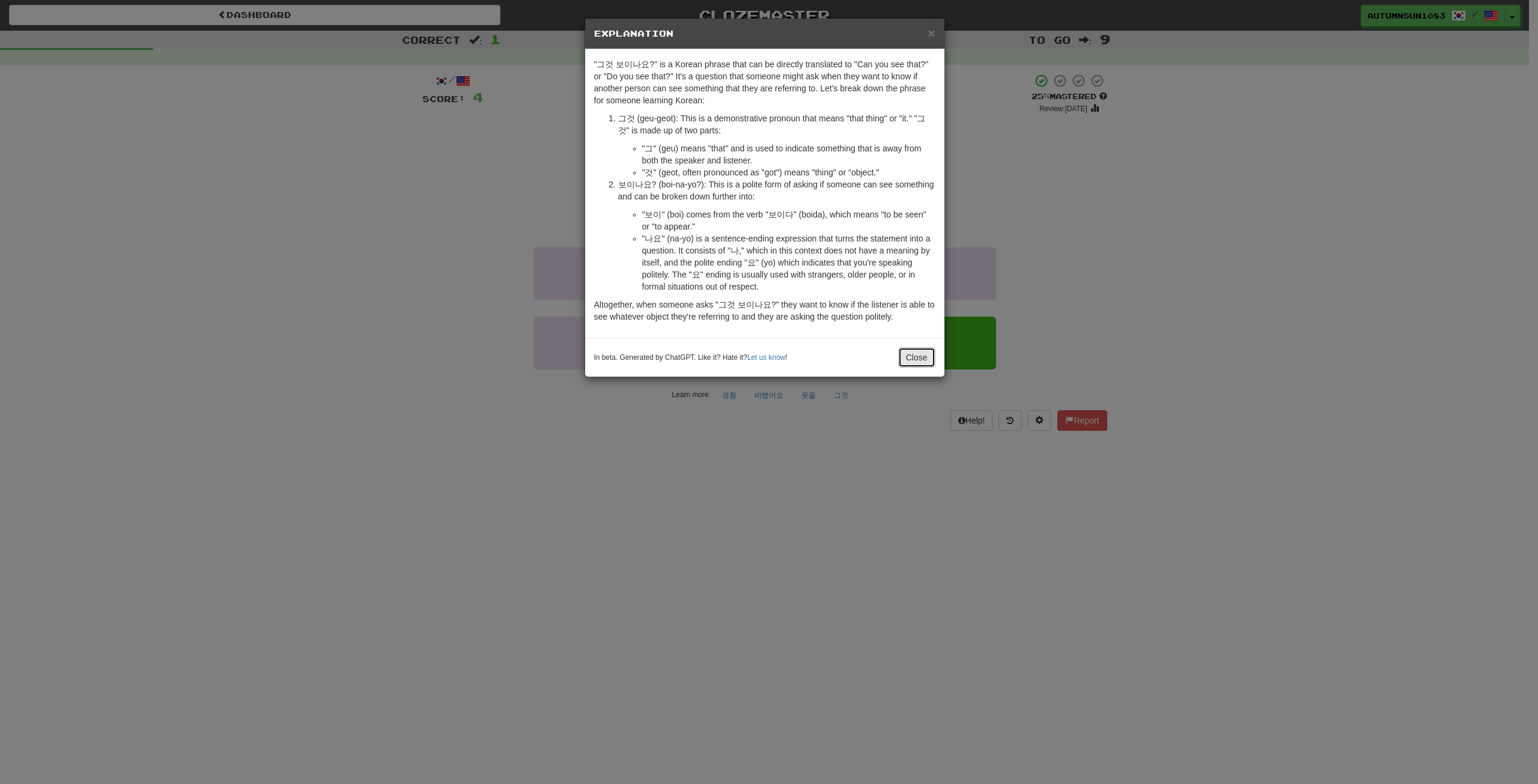
click at [926, 358] on button "Close" at bounding box center [916, 357] width 37 height 21
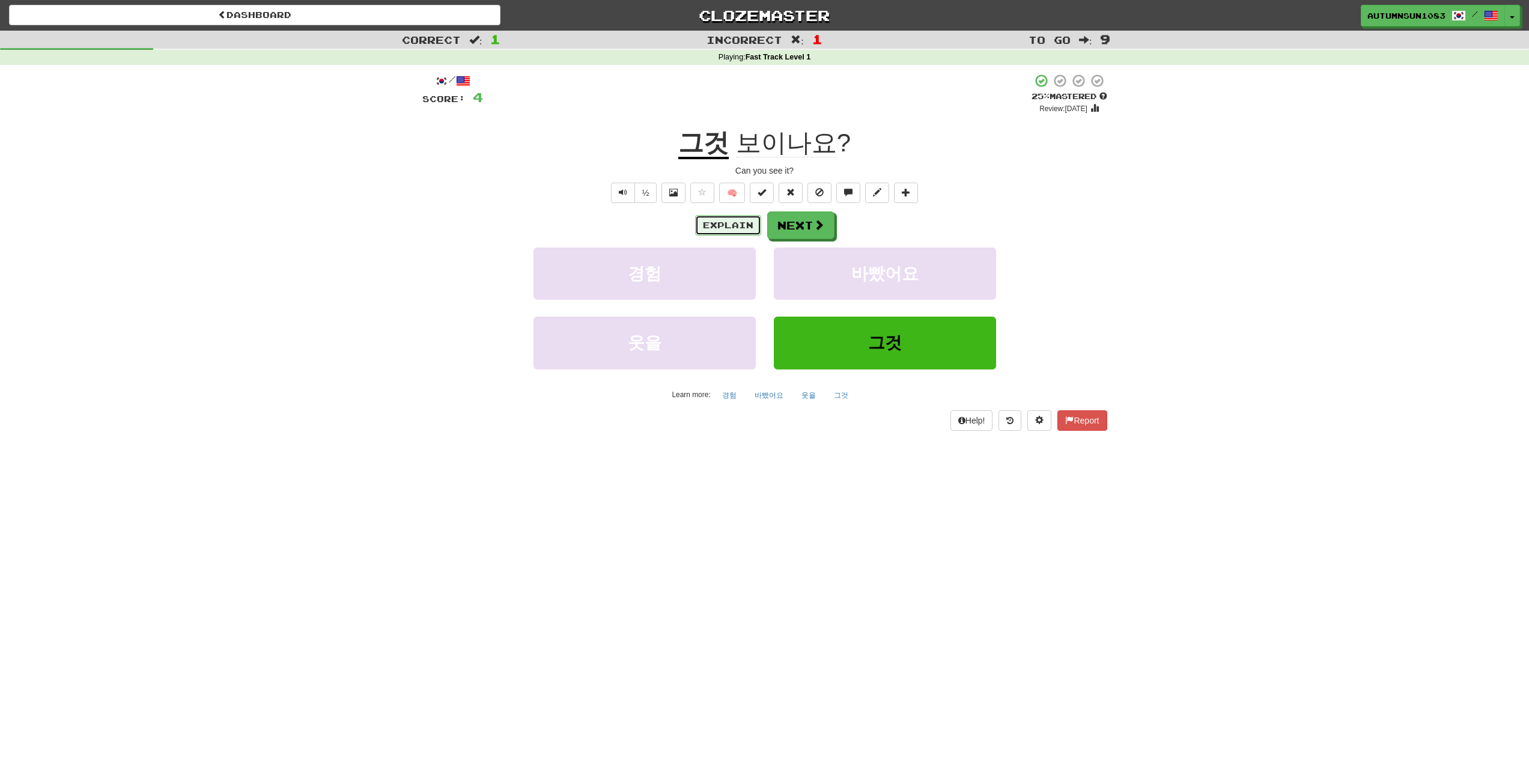
click at [738, 226] on button "Explain" at bounding box center [728, 225] width 66 height 21
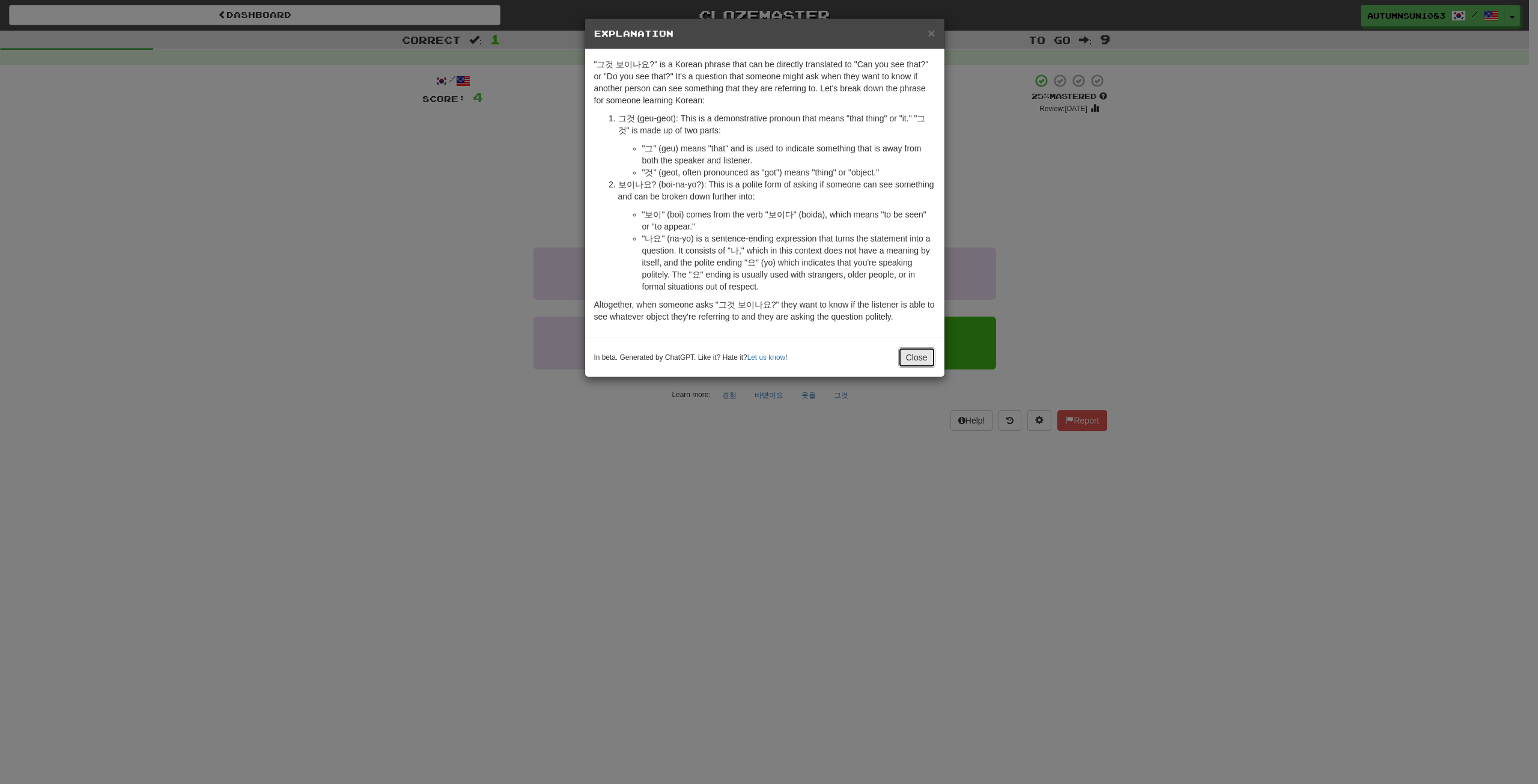
click at [912, 354] on button "Close" at bounding box center [916, 357] width 37 height 21
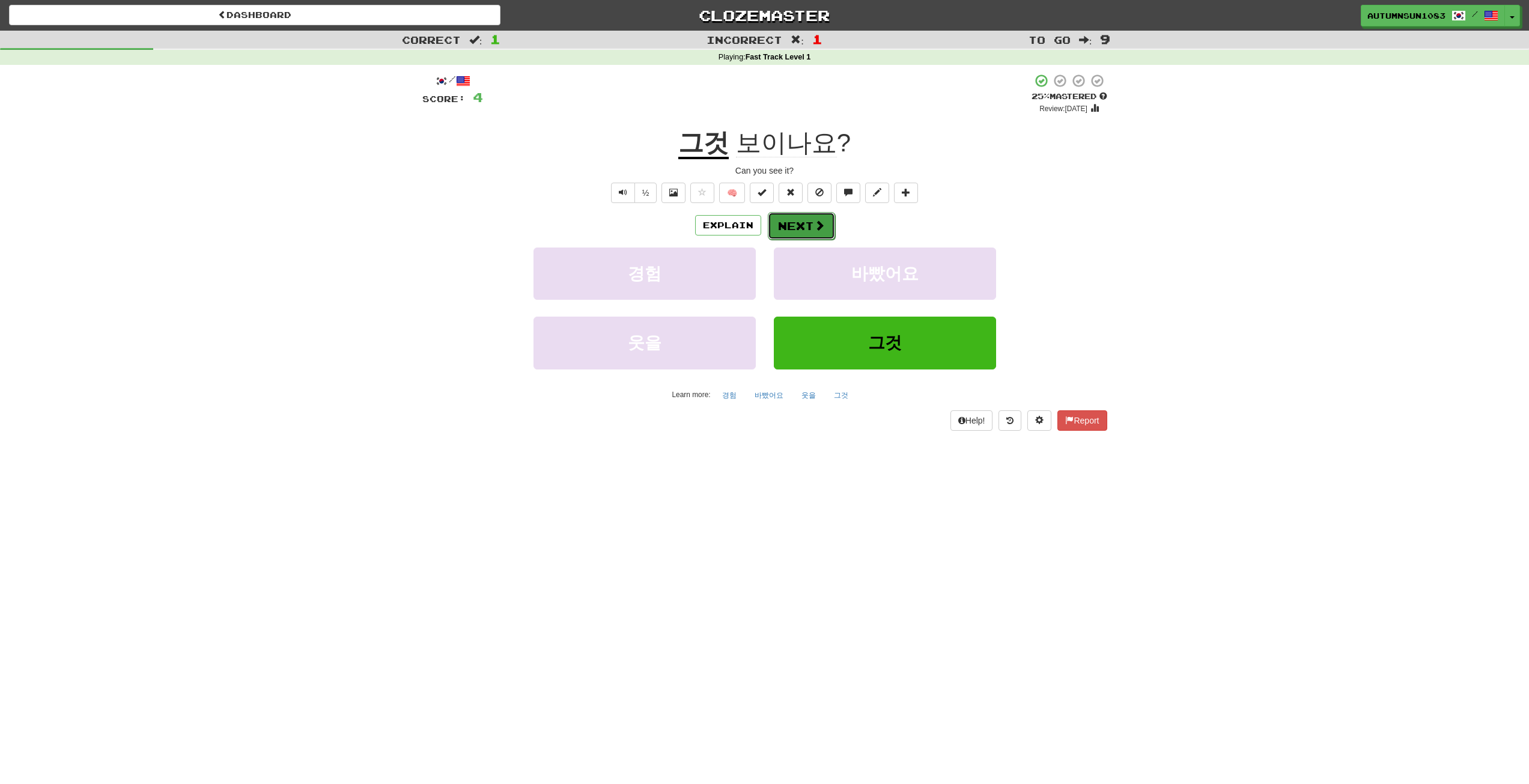
click at [801, 223] on button "Next" at bounding box center [801, 226] width 67 height 28
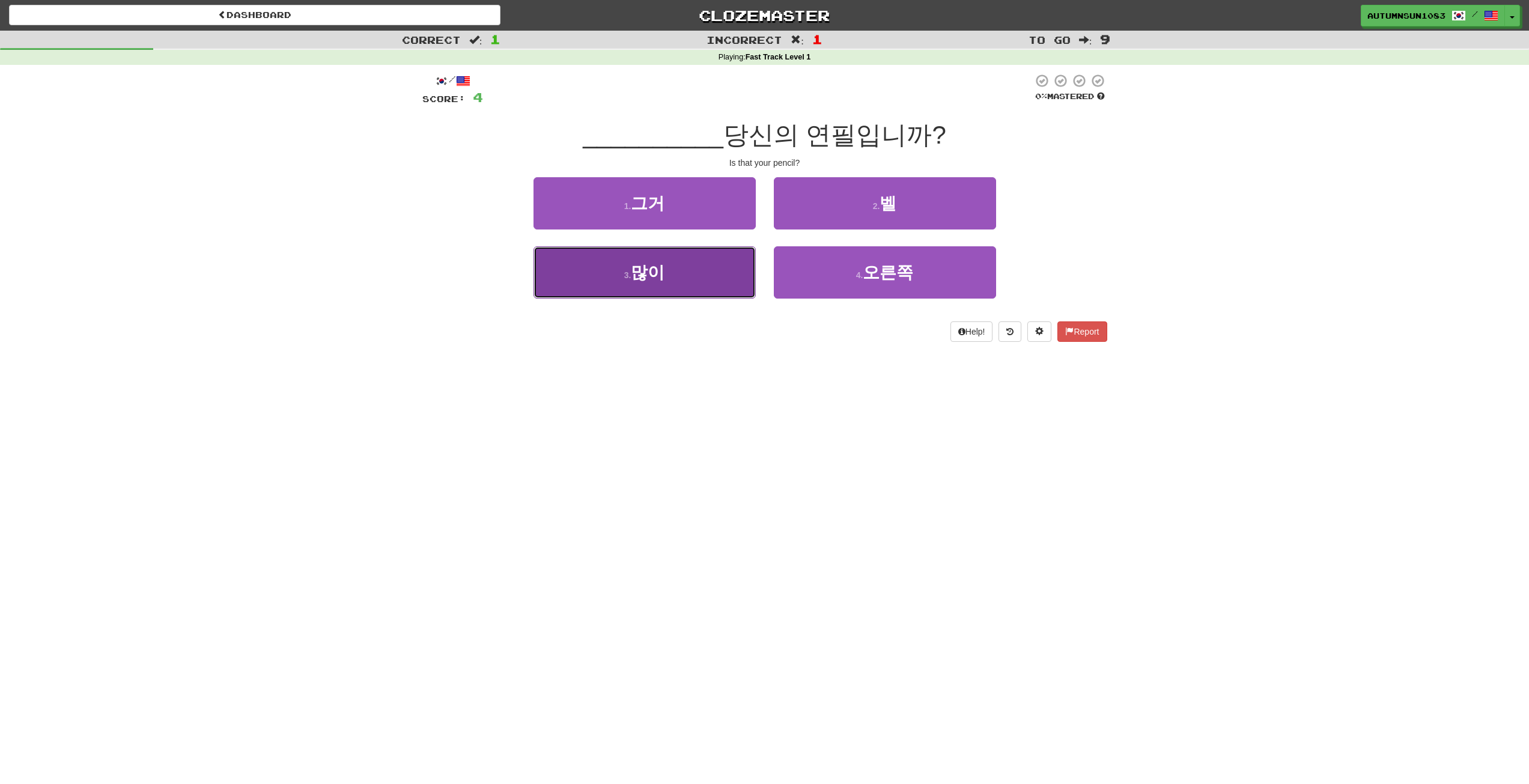
click at [670, 276] on button "3 . 많이" at bounding box center [645, 272] width 222 height 52
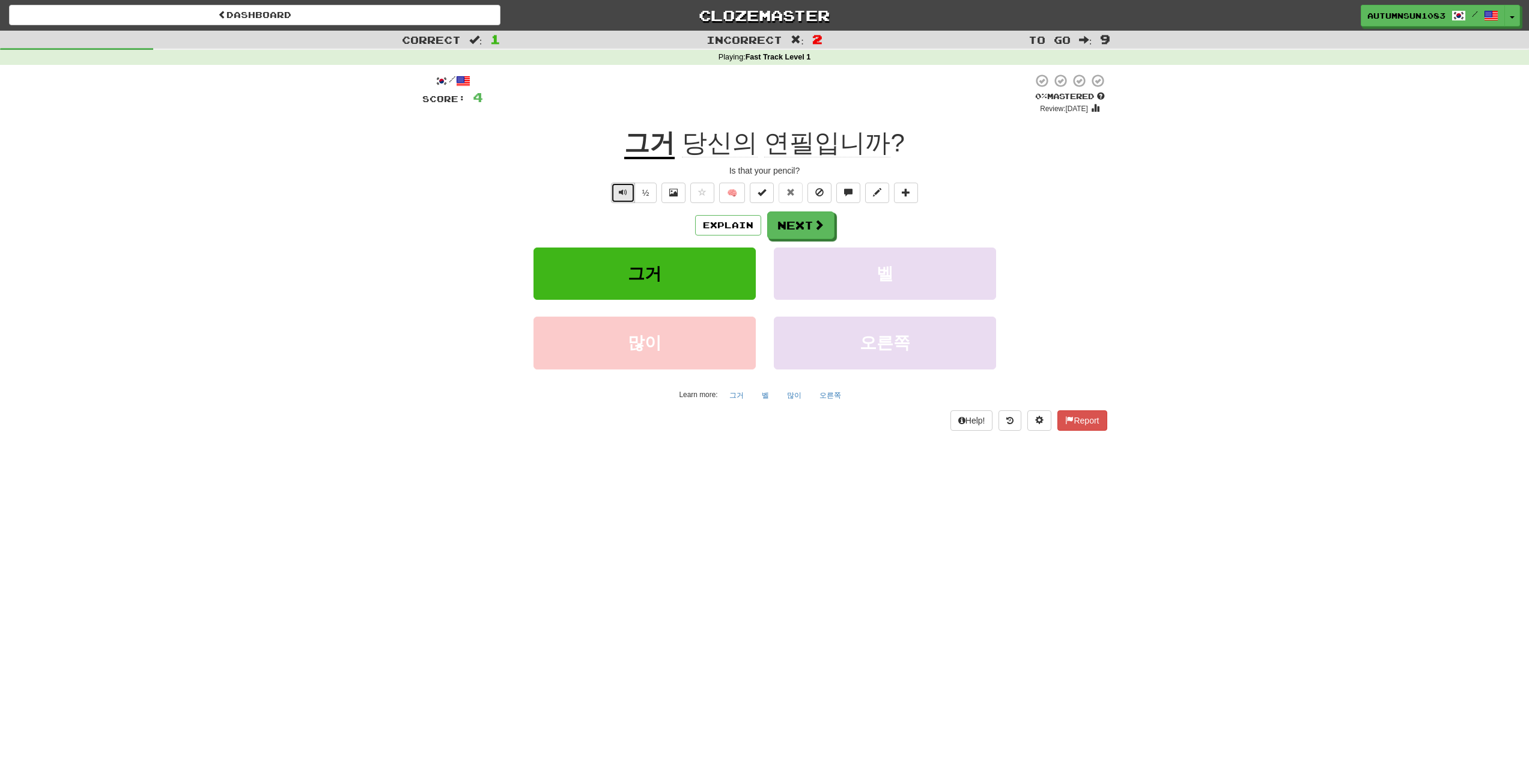
click at [624, 195] on span "Text-to-speech controls" at bounding box center [623, 193] width 9 height 9
click at [743, 224] on button "Explain" at bounding box center [728, 225] width 66 height 21
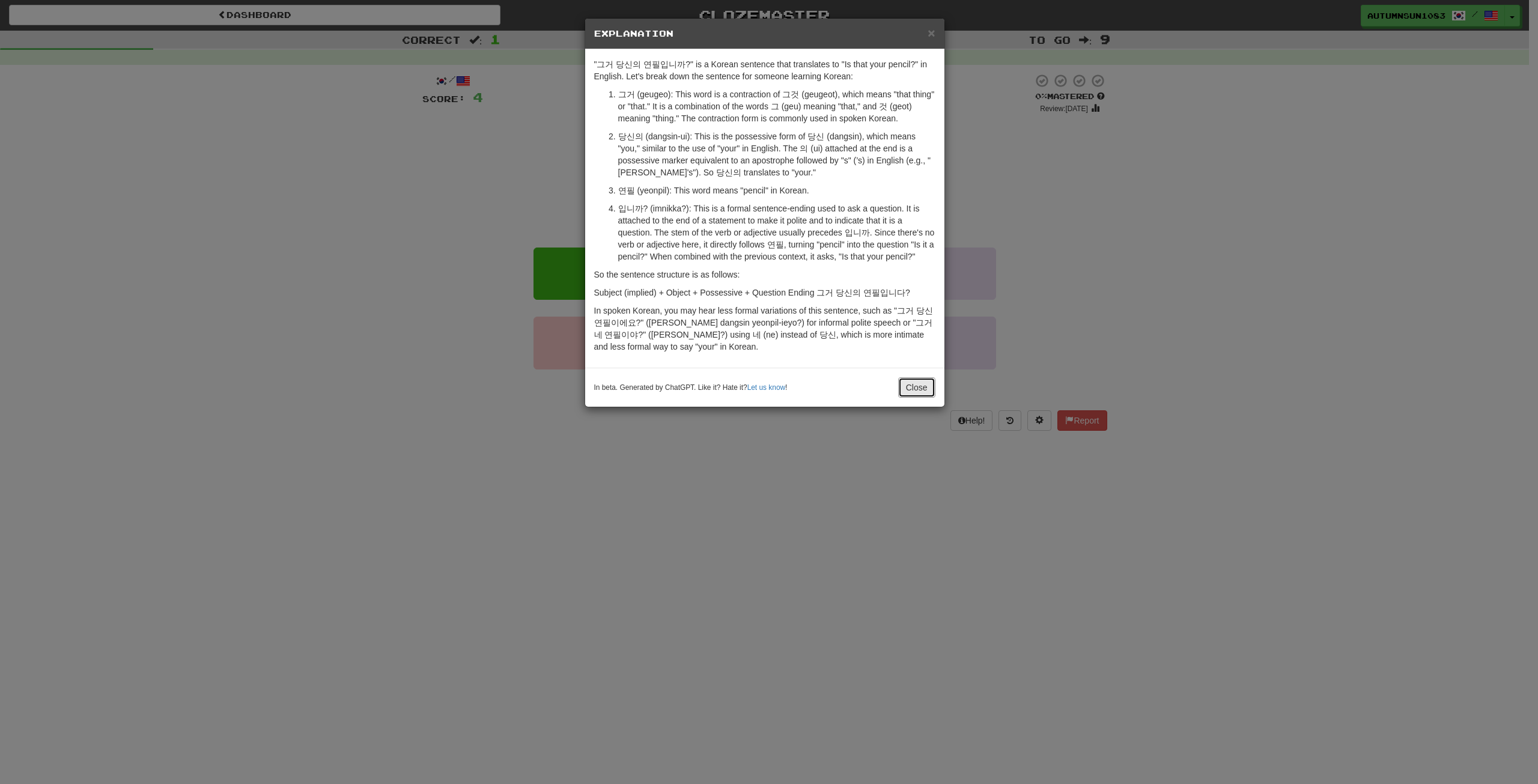
click at [909, 396] on button "Close" at bounding box center [916, 387] width 37 height 21
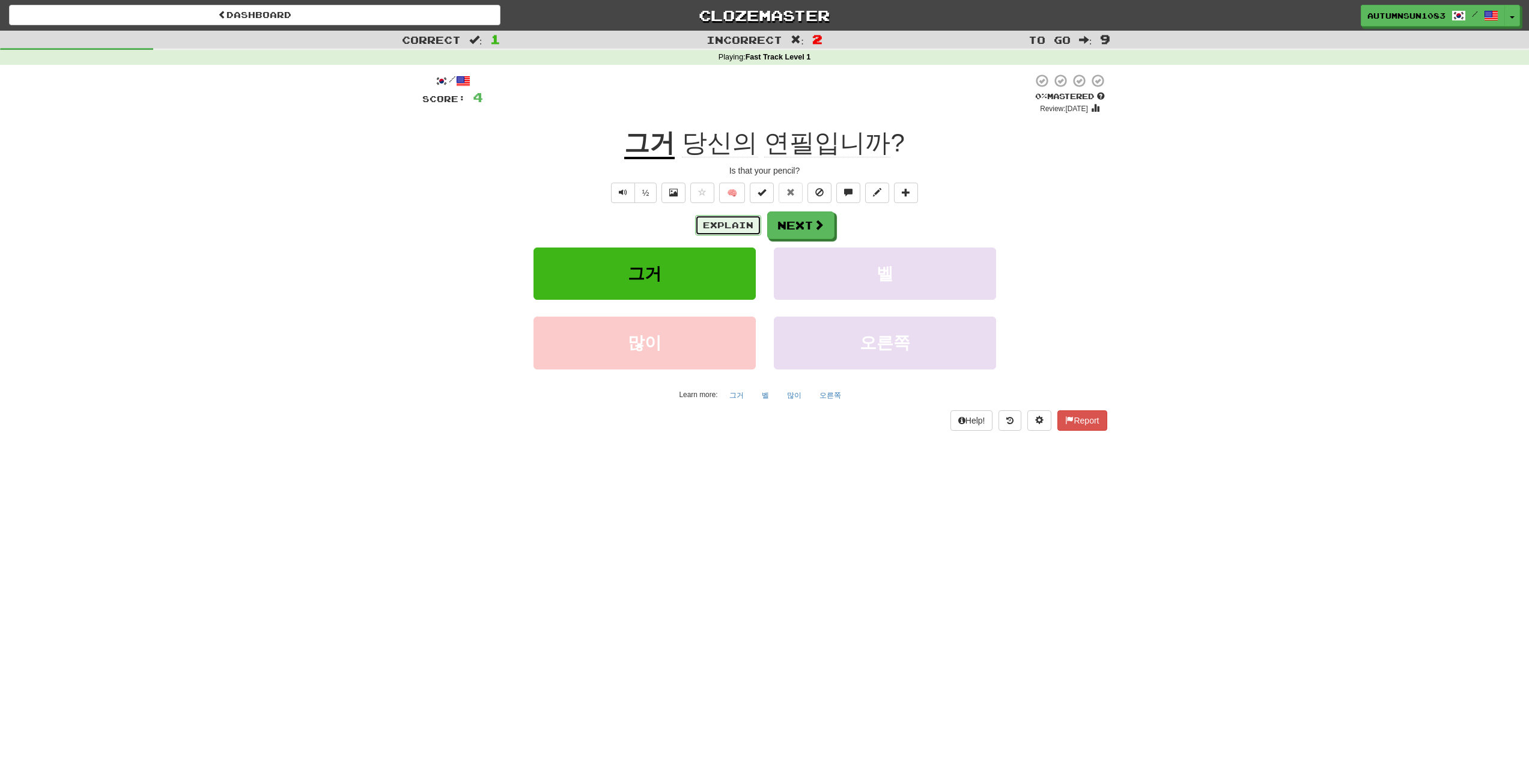
click at [723, 232] on button "Explain" at bounding box center [728, 225] width 66 height 21
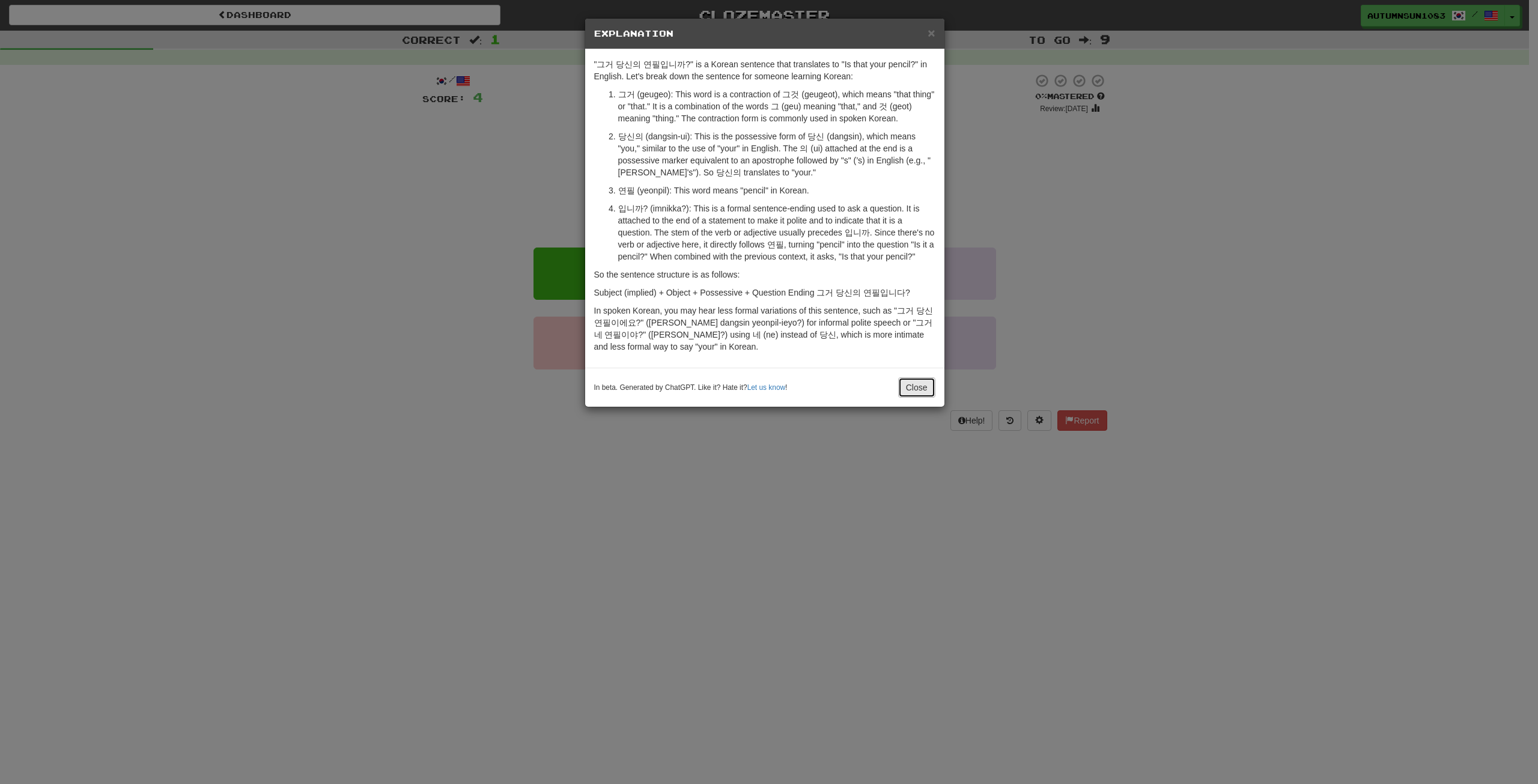
click at [923, 377] on button "Close" at bounding box center [916, 387] width 37 height 21
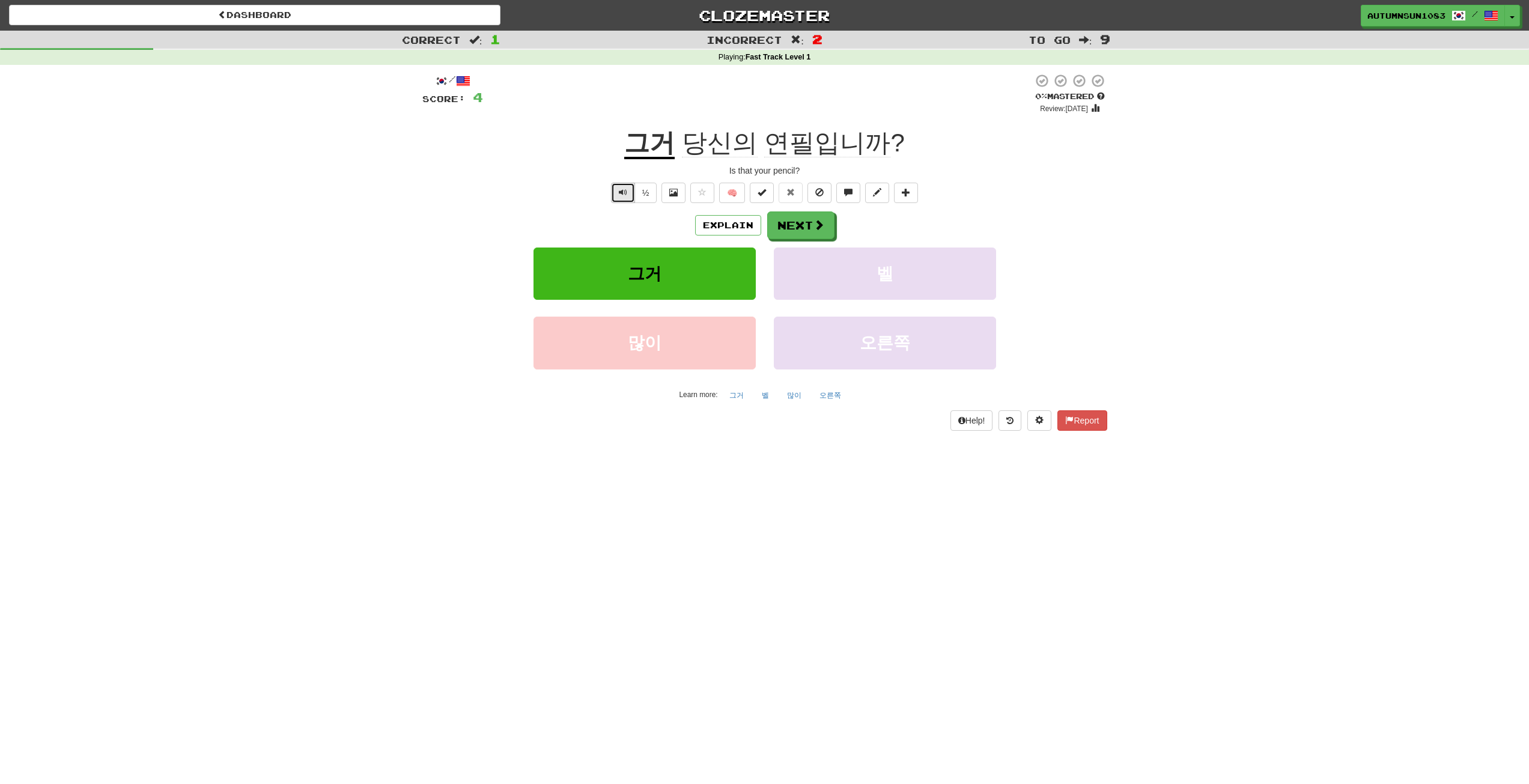
click at [624, 188] on span "Text-to-speech controls" at bounding box center [623, 193] width 9 height 9
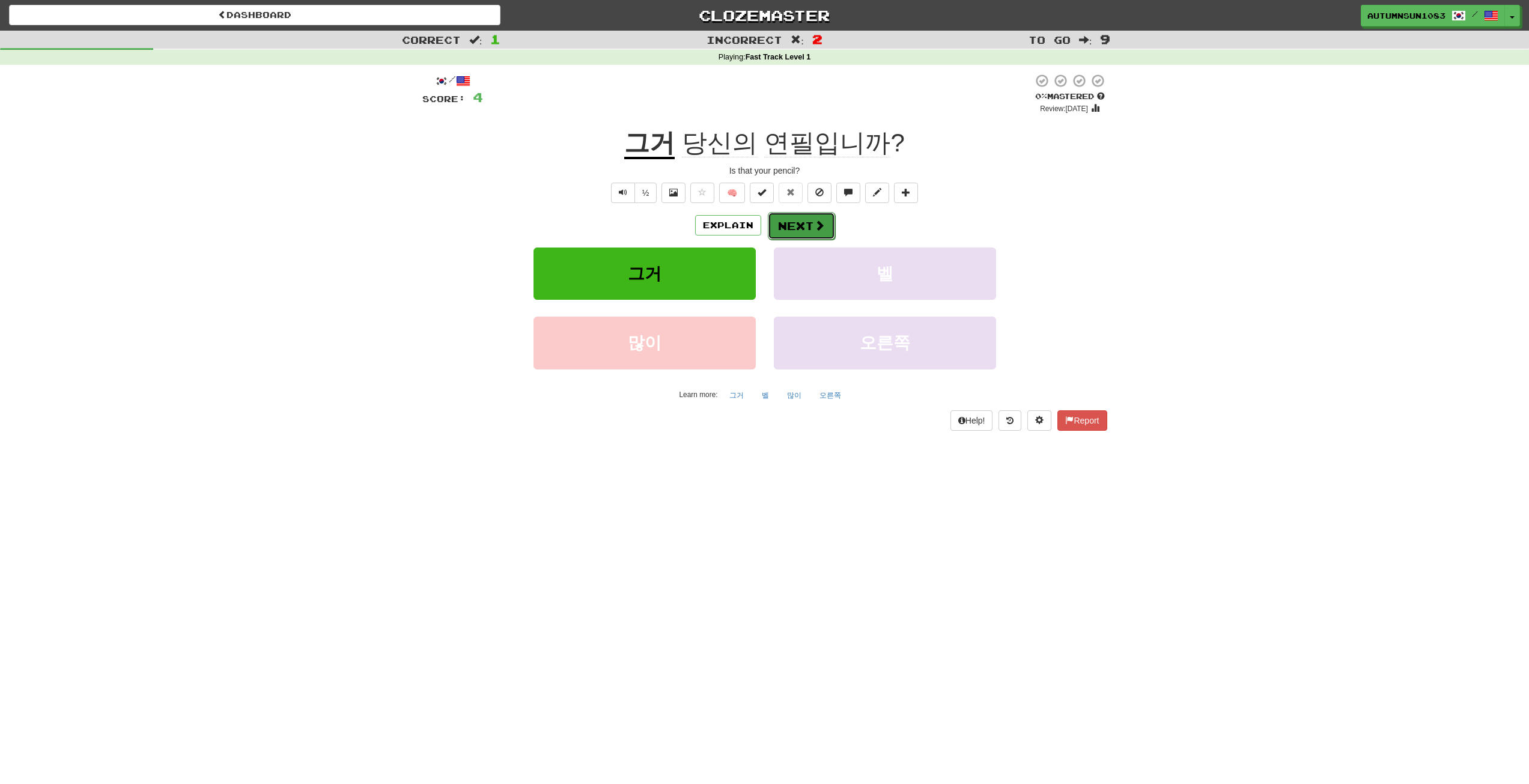
click at [821, 228] on span at bounding box center [819, 225] width 11 height 11
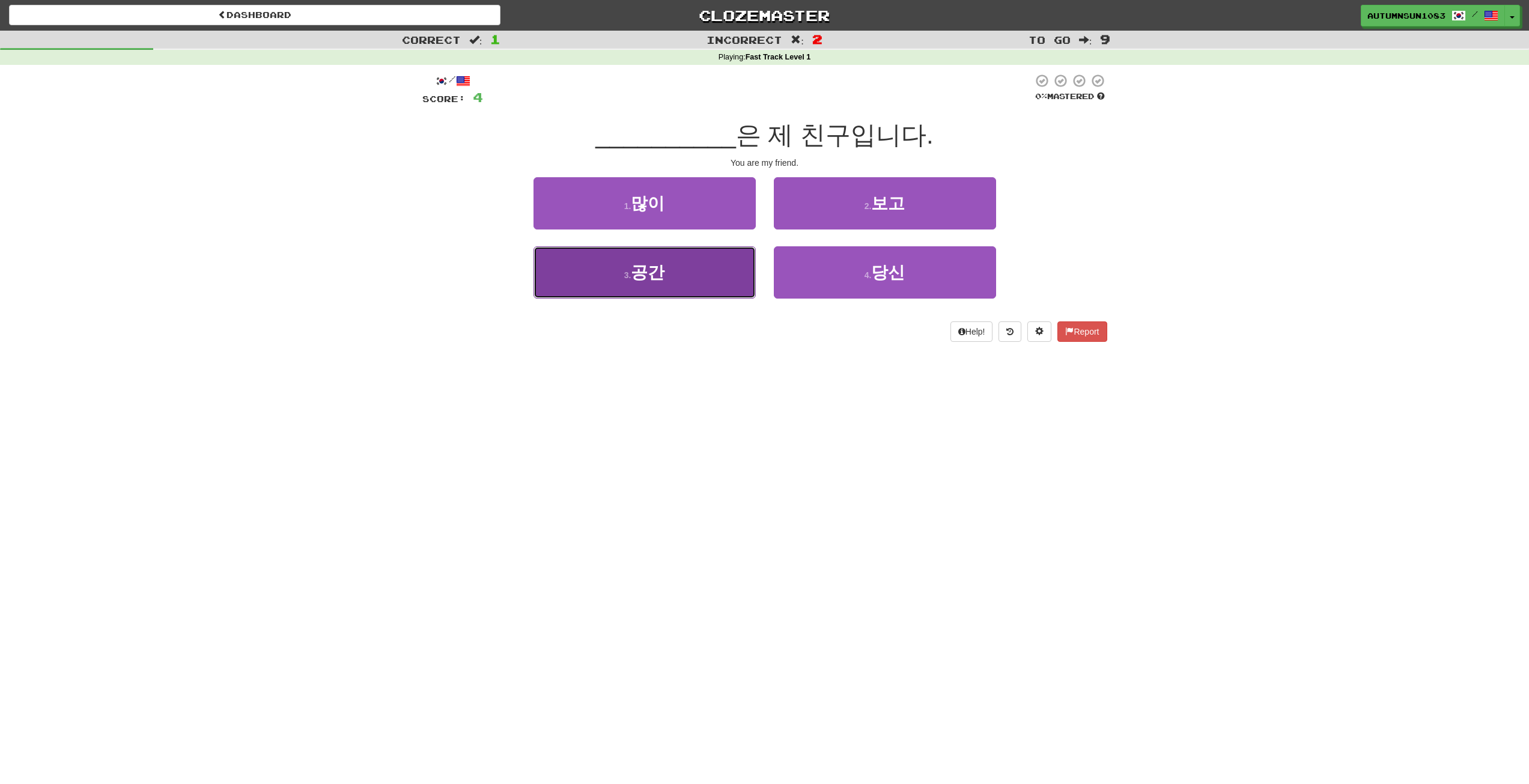
click at [718, 258] on button "3 . 공간" at bounding box center [645, 272] width 222 height 52
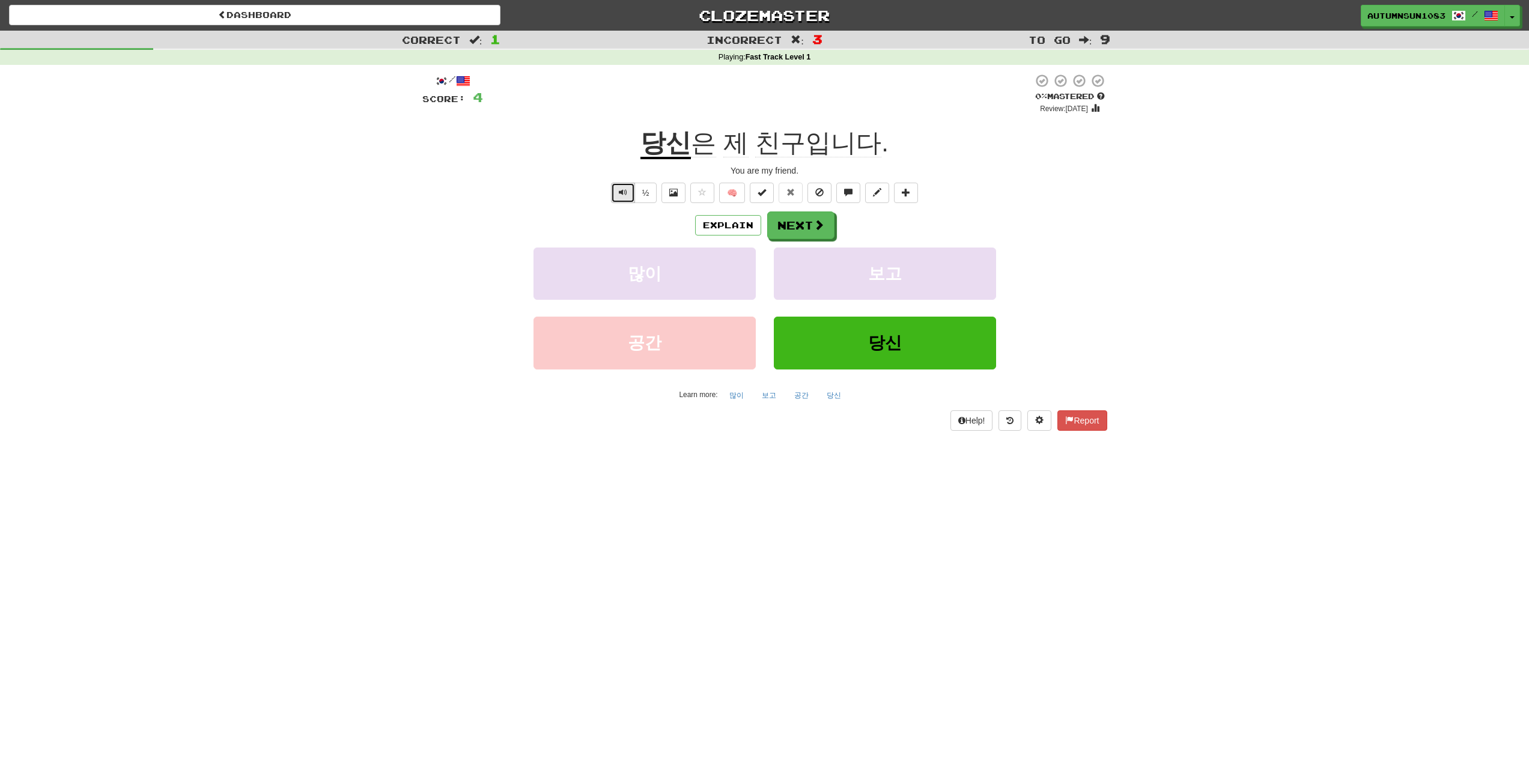
click at [620, 193] on span "Text-to-speech controls" at bounding box center [623, 193] width 9 height 9
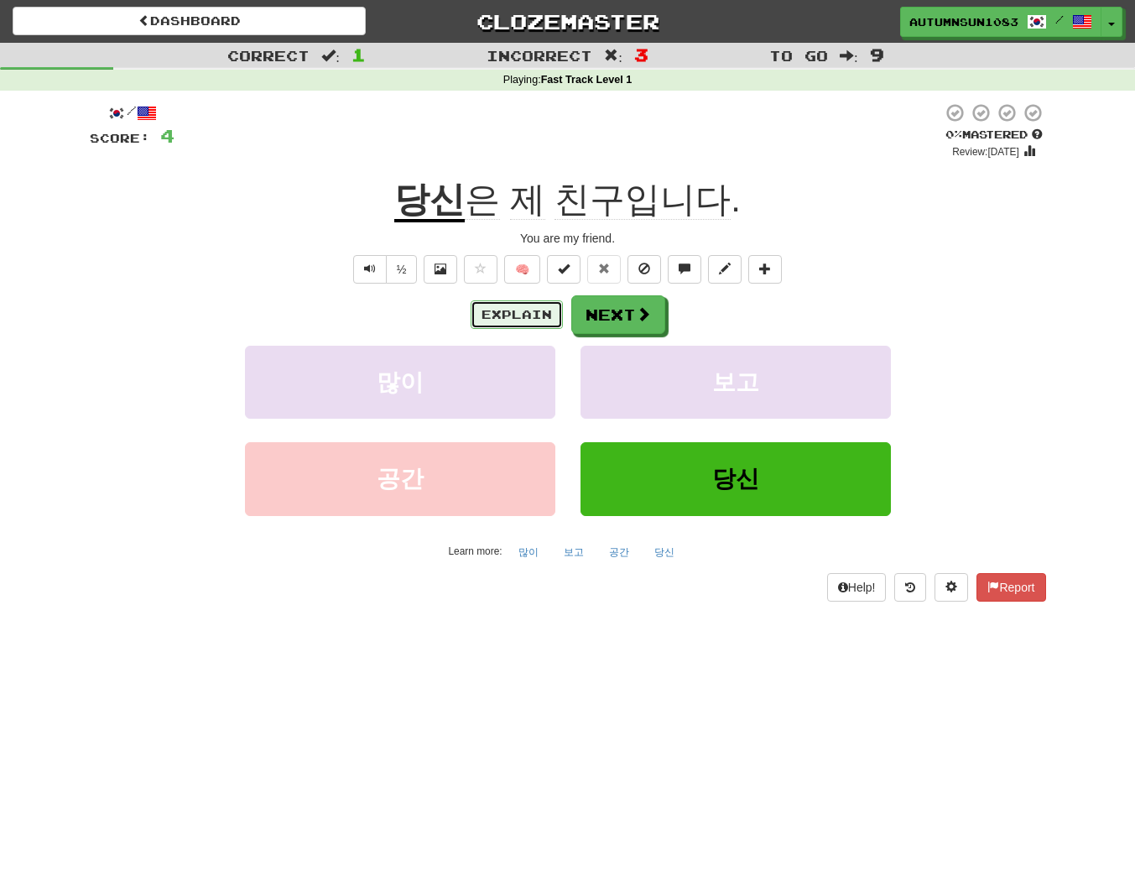
drag, startPoint x: 507, startPoint y: 308, endPoint x: 503, endPoint y: 321, distance: 13.8
click at [503, 321] on button "Explain" at bounding box center [517, 314] width 92 height 29
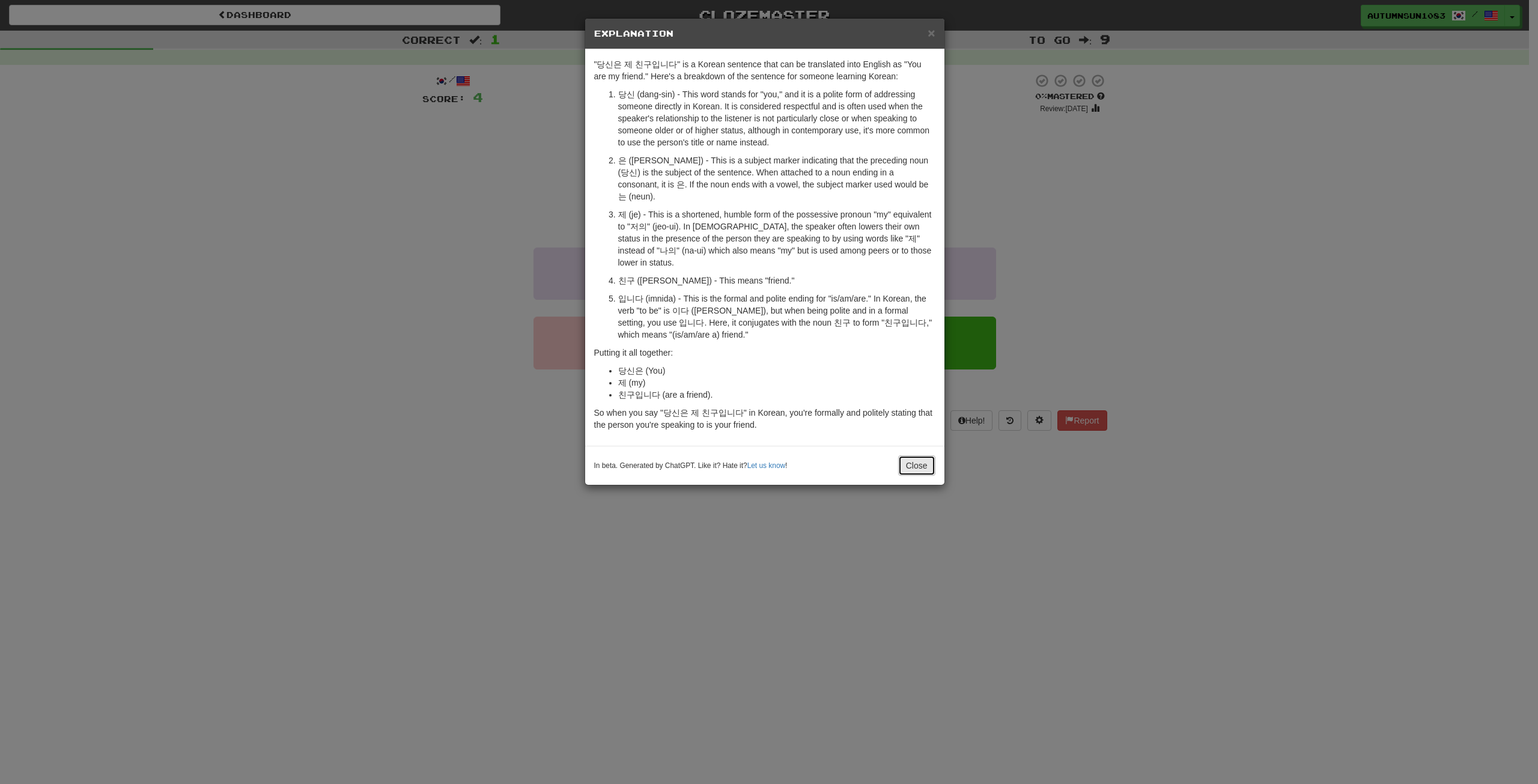
click at [914, 455] on button "Close" at bounding box center [916, 465] width 37 height 21
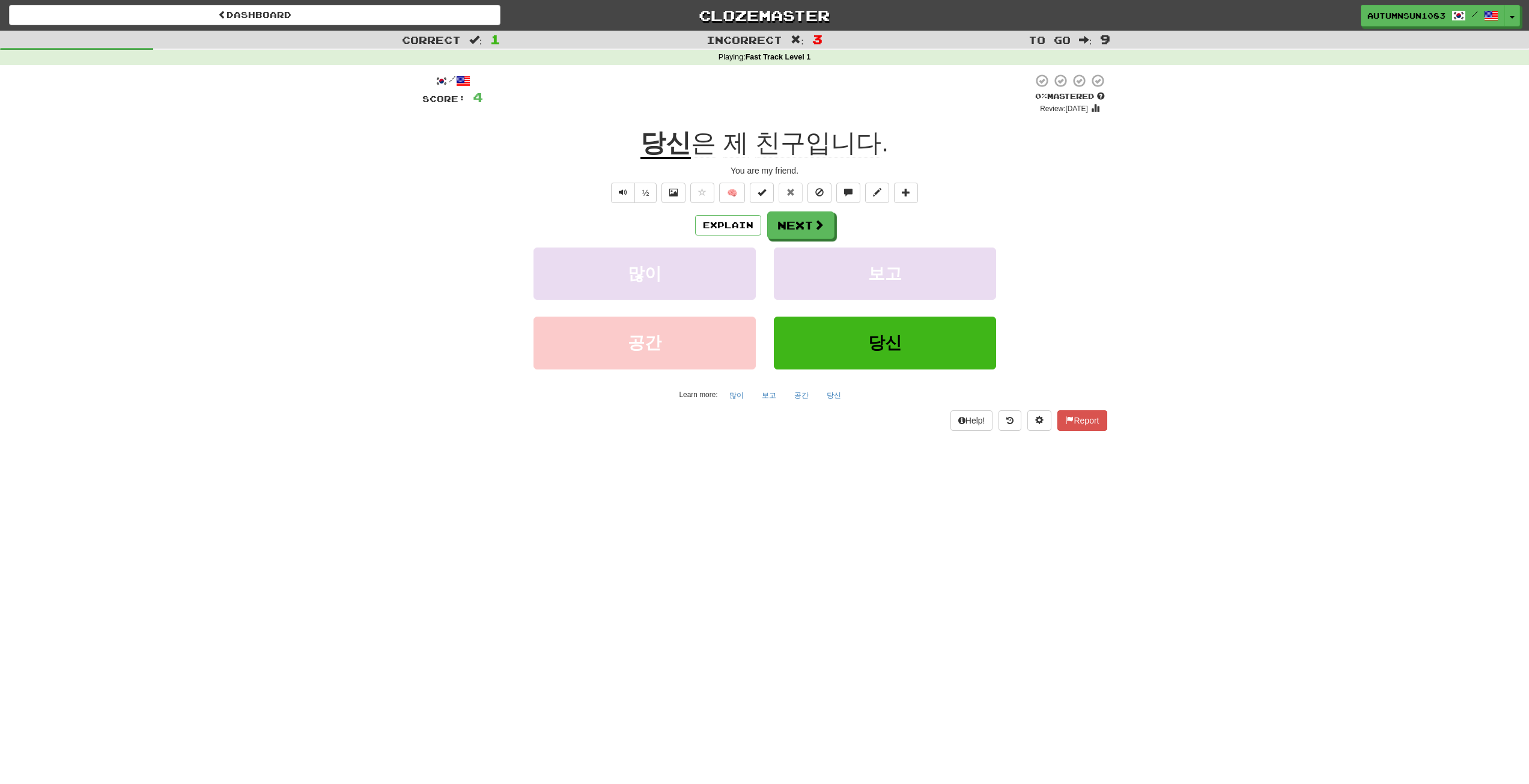
click at [671, 141] on u "당신" at bounding box center [665, 144] width 50 height 31
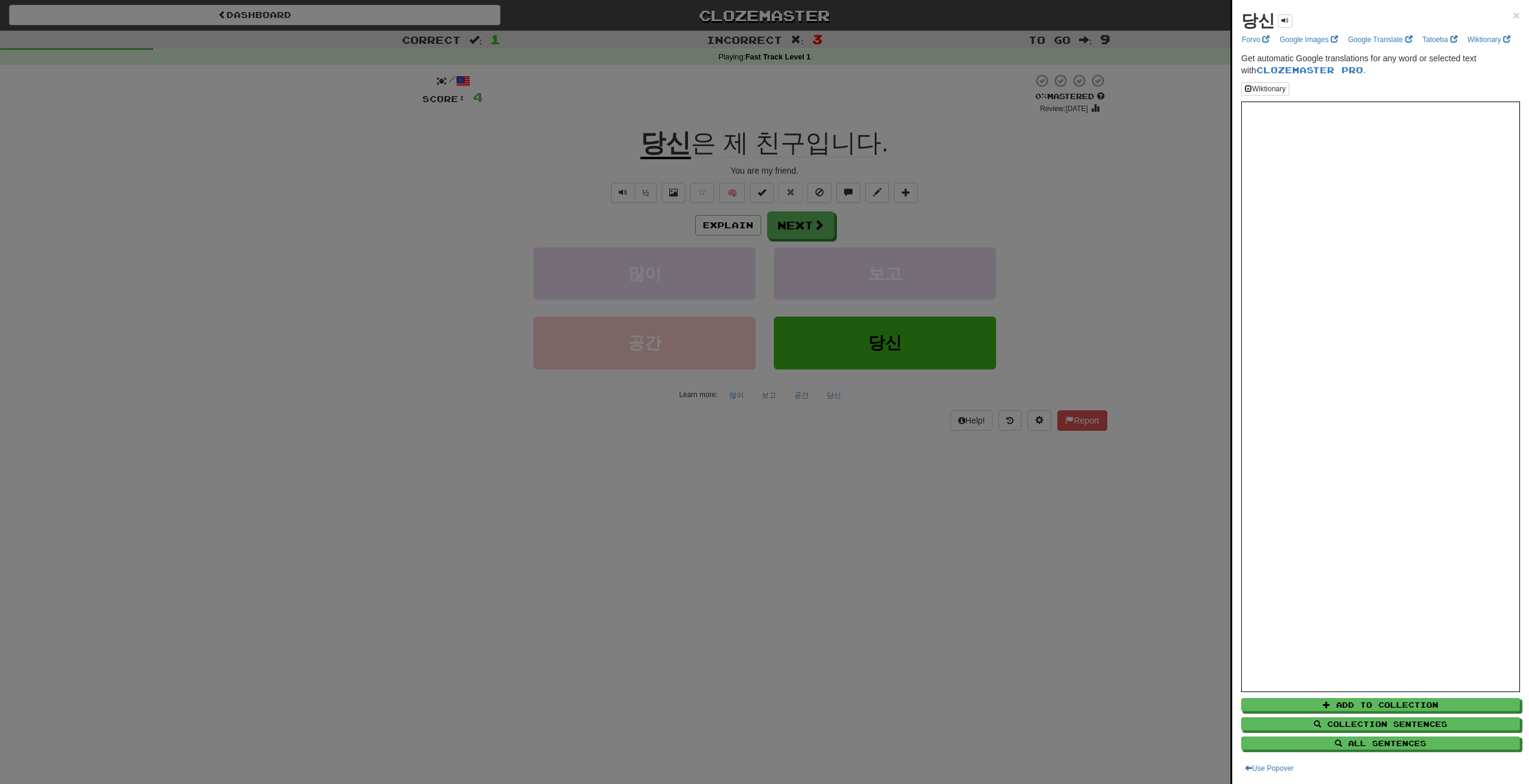
click at [710, 149] on div at bounding box center [764, 392] width 1529 height 784
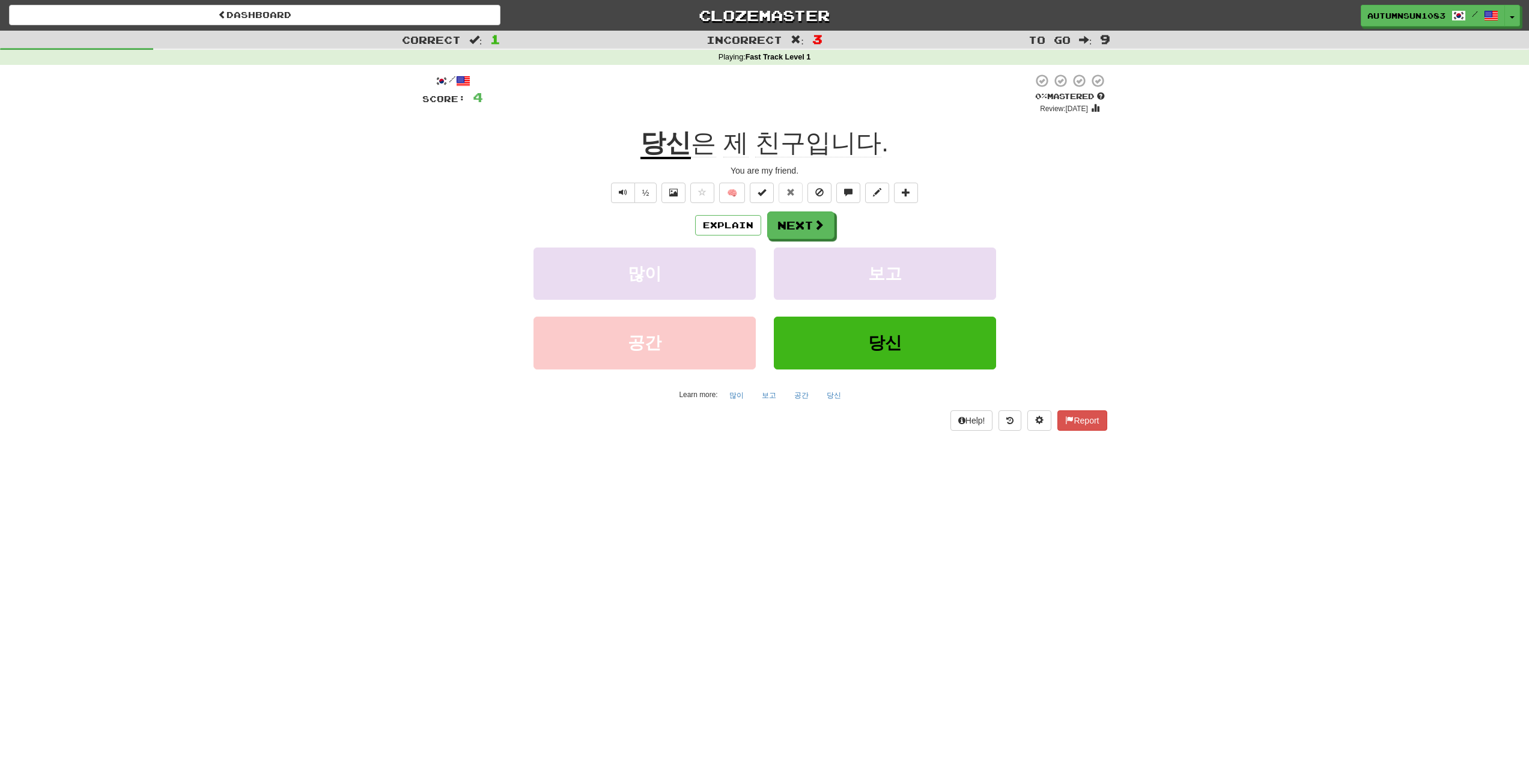
click at [700, 139] on span "은" at bounding box center [703, 143] width 25 height 29
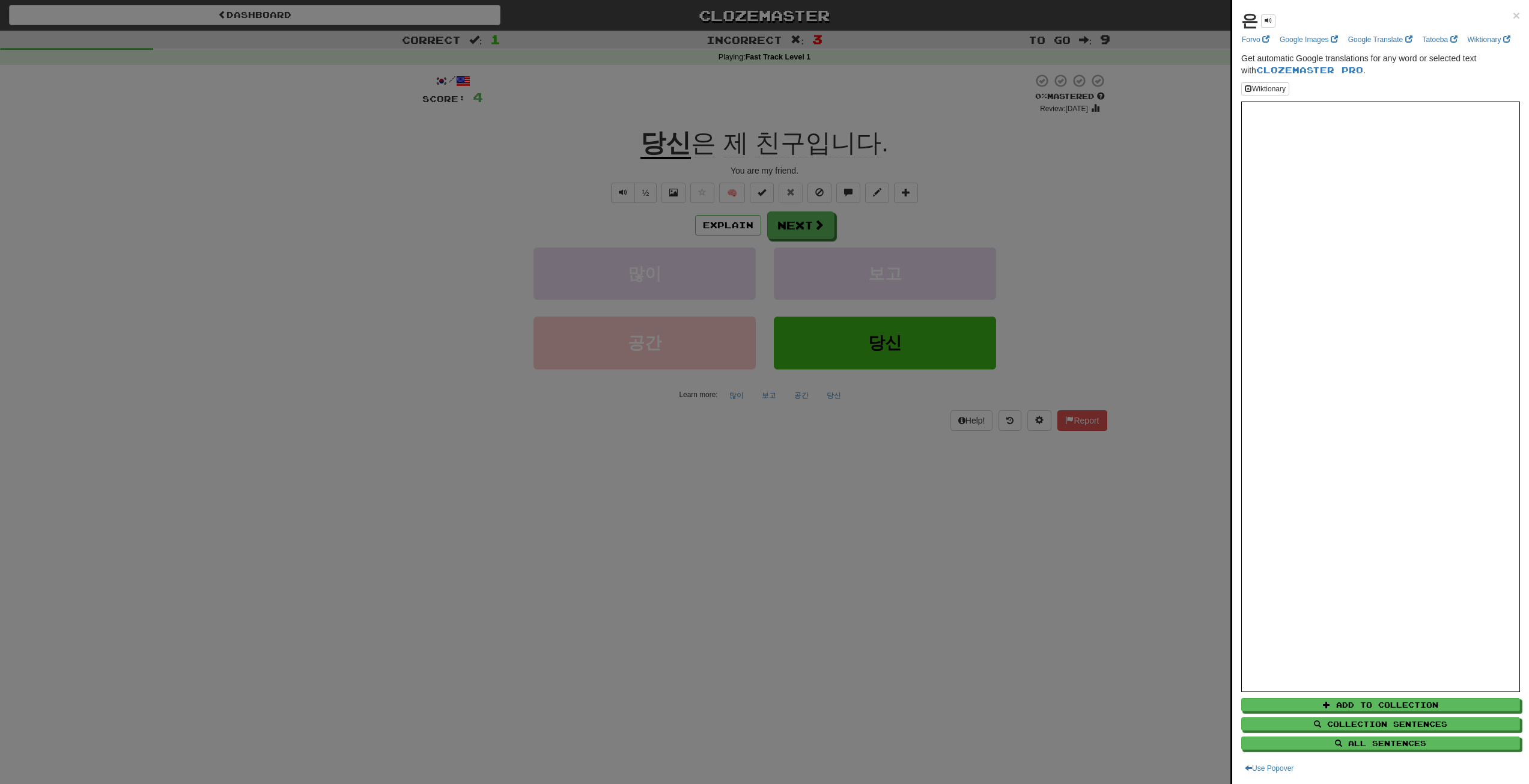
click at [1056, 168] on div at bounding box center [764, 392] width 1529 height 784
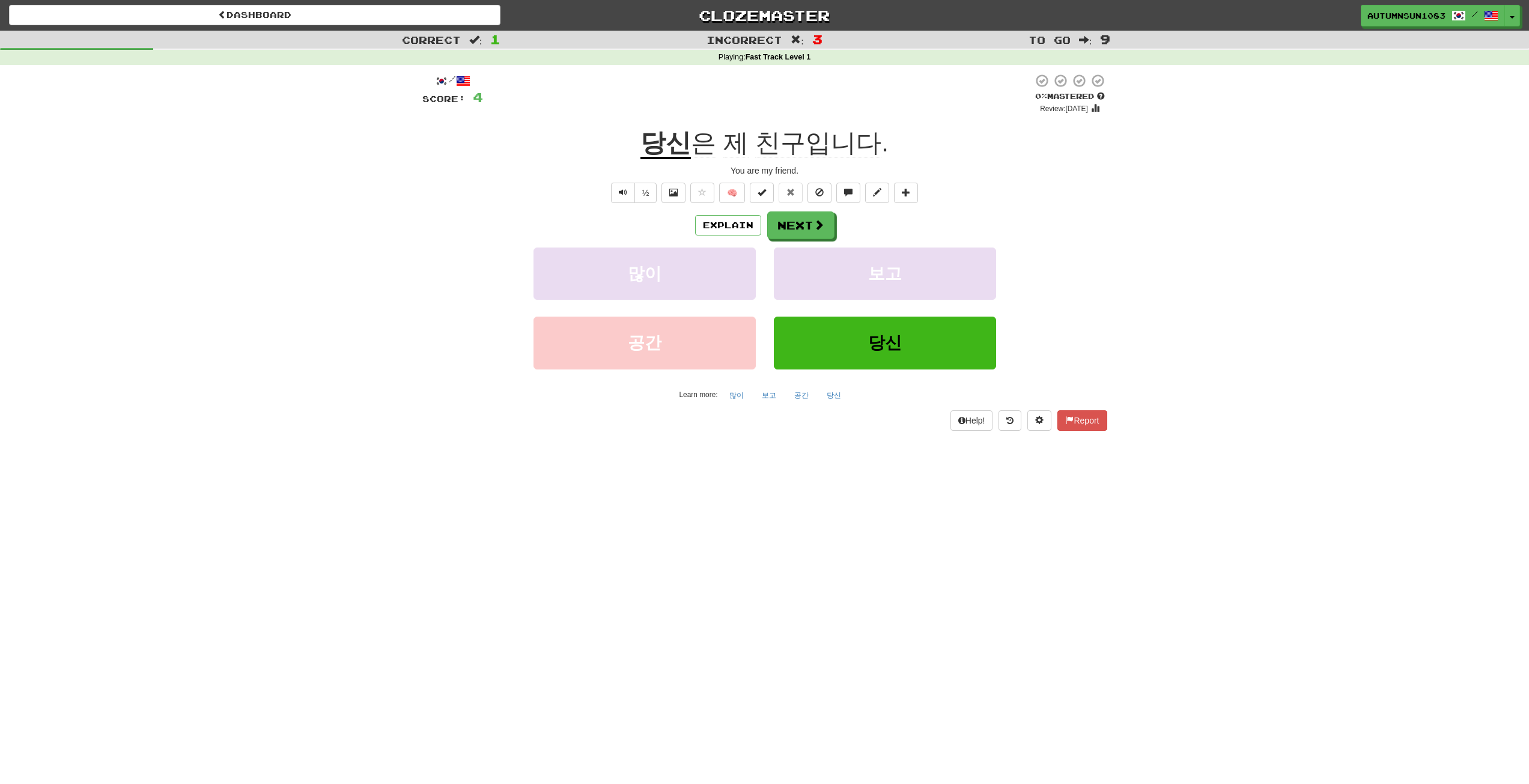
click at [734, 144] on span "제" at bounding box center [735, 143] width 25 height 29
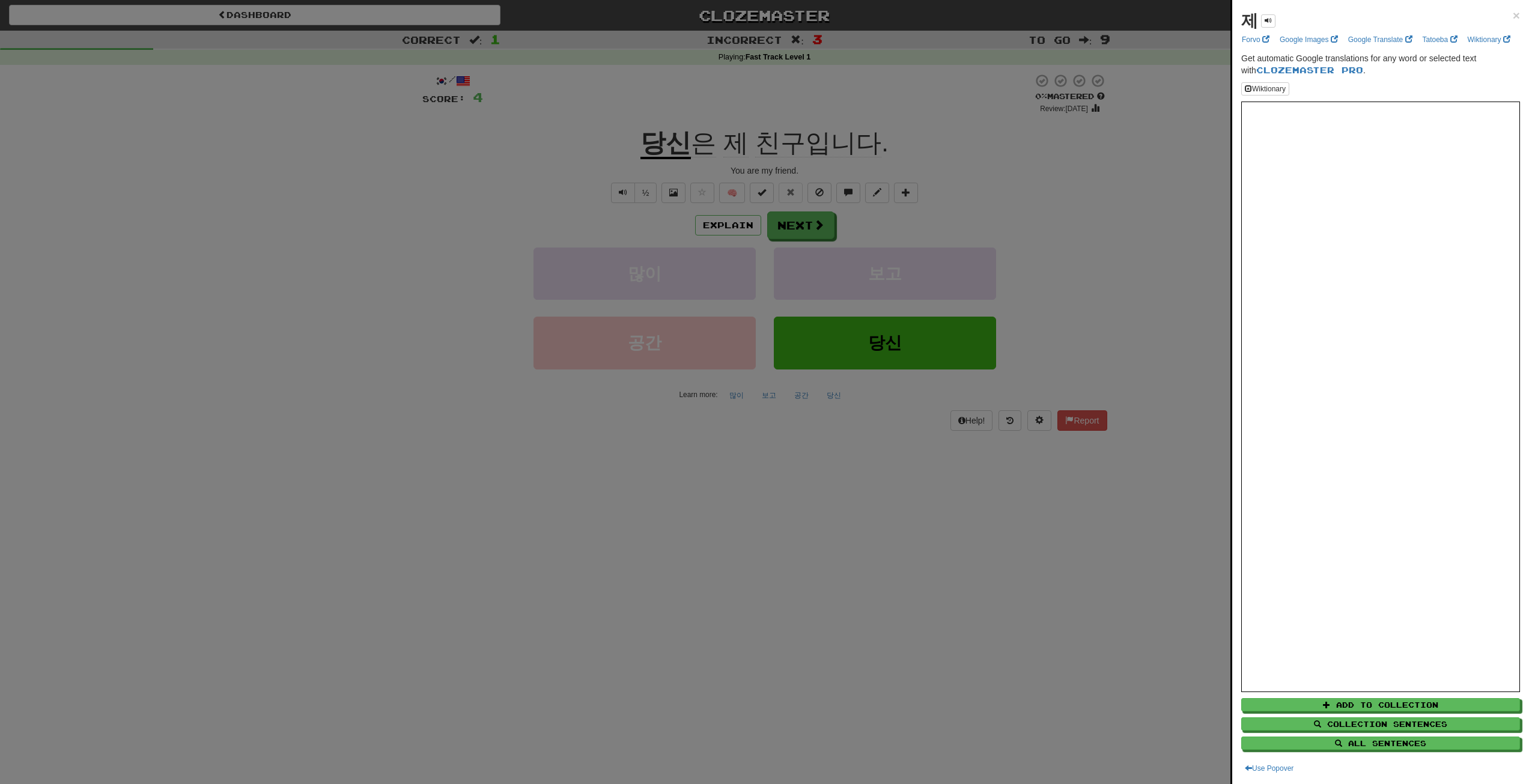
click at [479, 180] on div at bounding box center [764, 392] width 1529 height 784
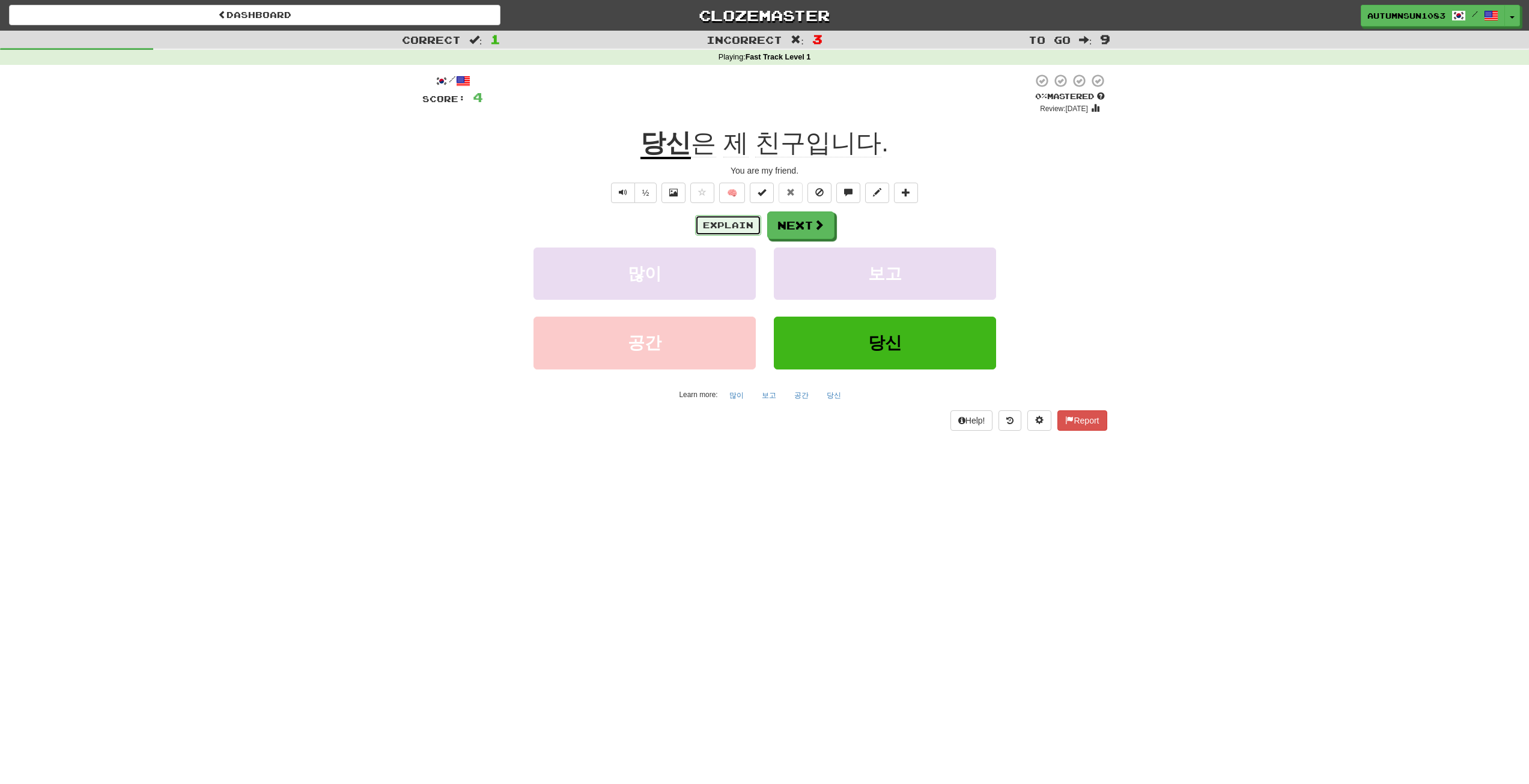
click at [749, 231] on button "Explain" at bounding box center [728, 225] width 66 height 21
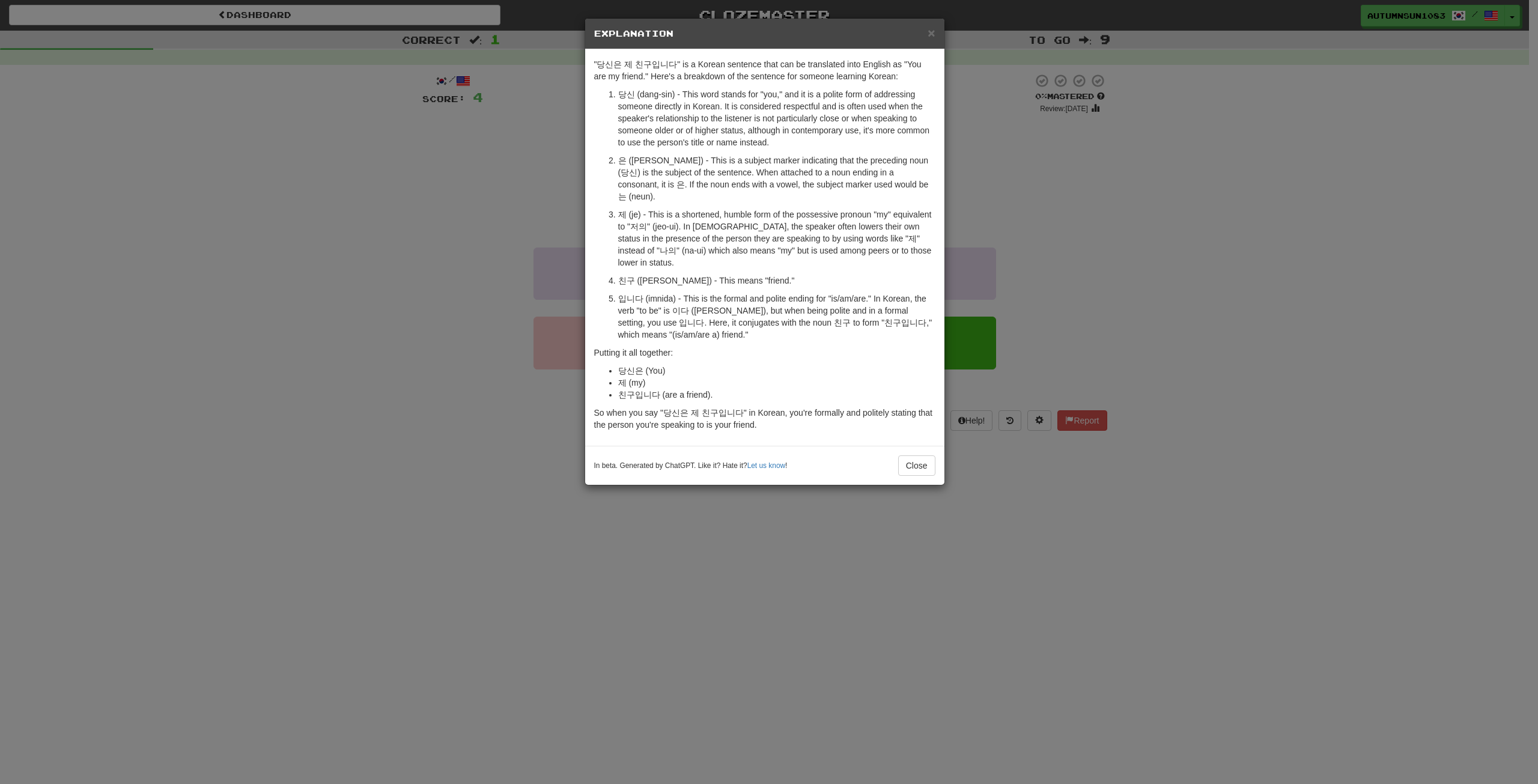
click at [456, 326] on div "× Explanation "당신은 제 친구입니다" is a Korean sentence that can be translated into En…" at bounding box center [769, 392] width 1538 height 784
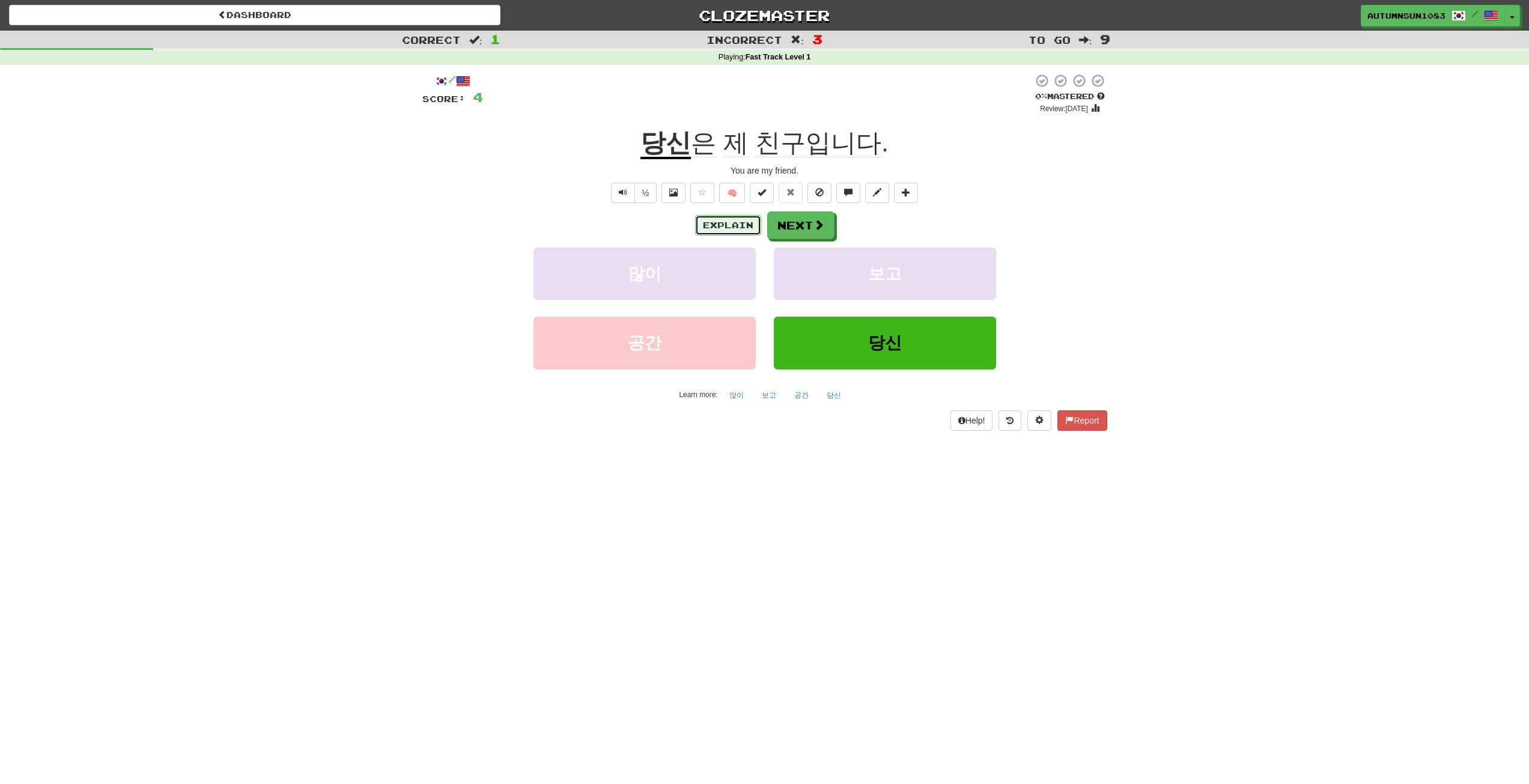
click at [743, 229] on button "Explain" at bounding box center [728, 225] width 66 height 21
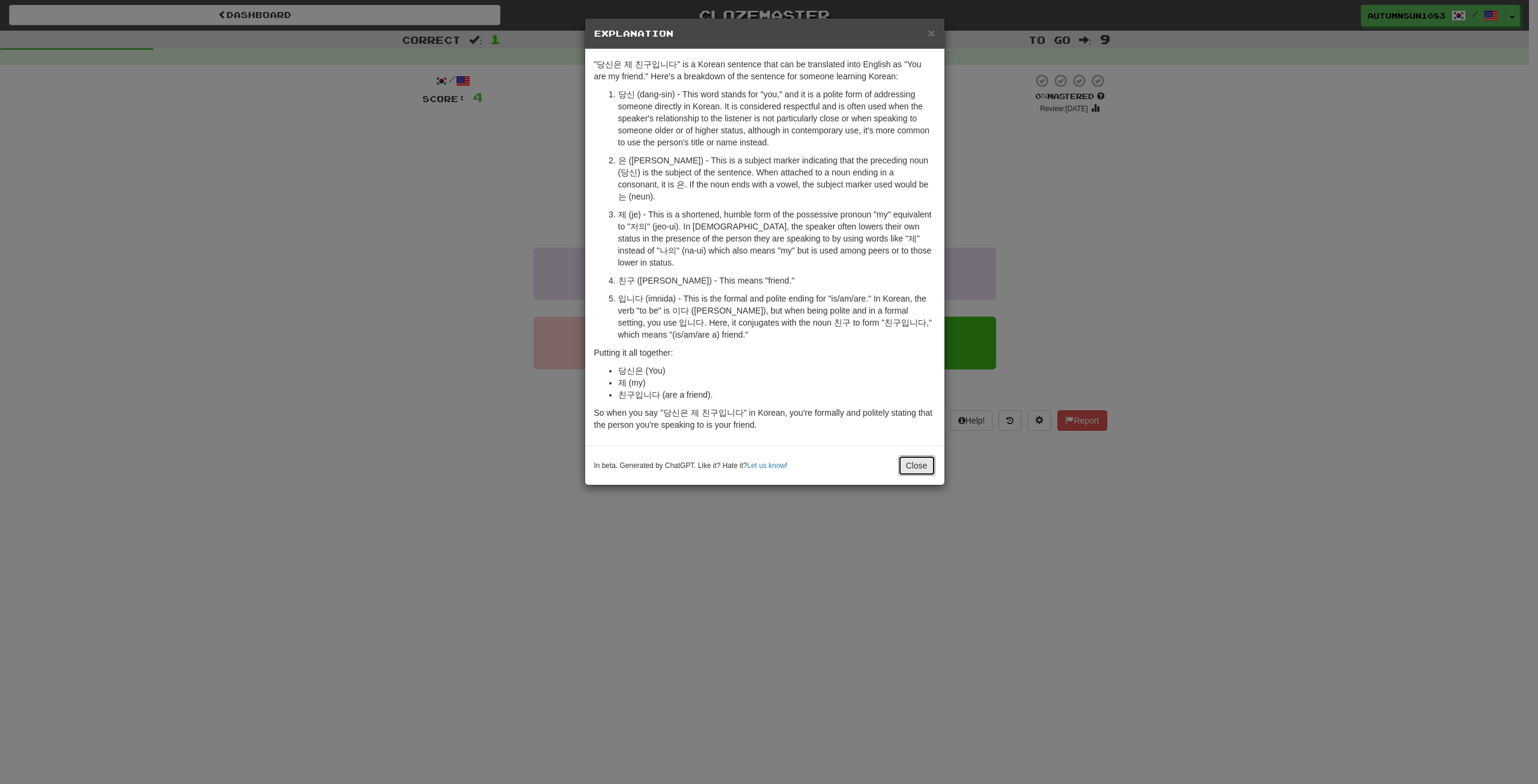
click at [912, 455] on button "Close" at bounding box center [916, 465] width 37 height 21
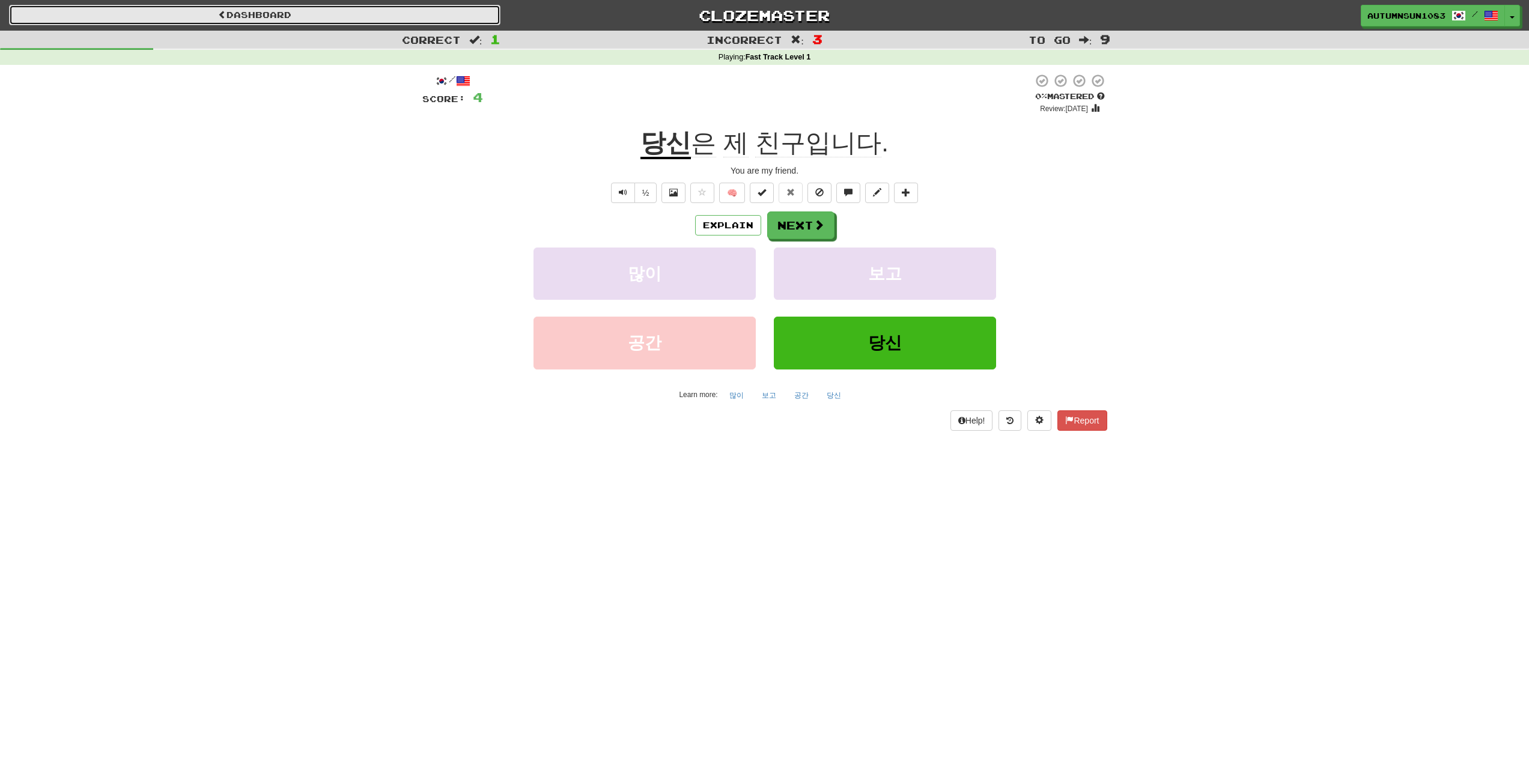
click at [235, 16] on link "Dashboard" at bounding box center [255, 15] width 491 height 21
